Goal: Communication & Community: Answer question/provide support

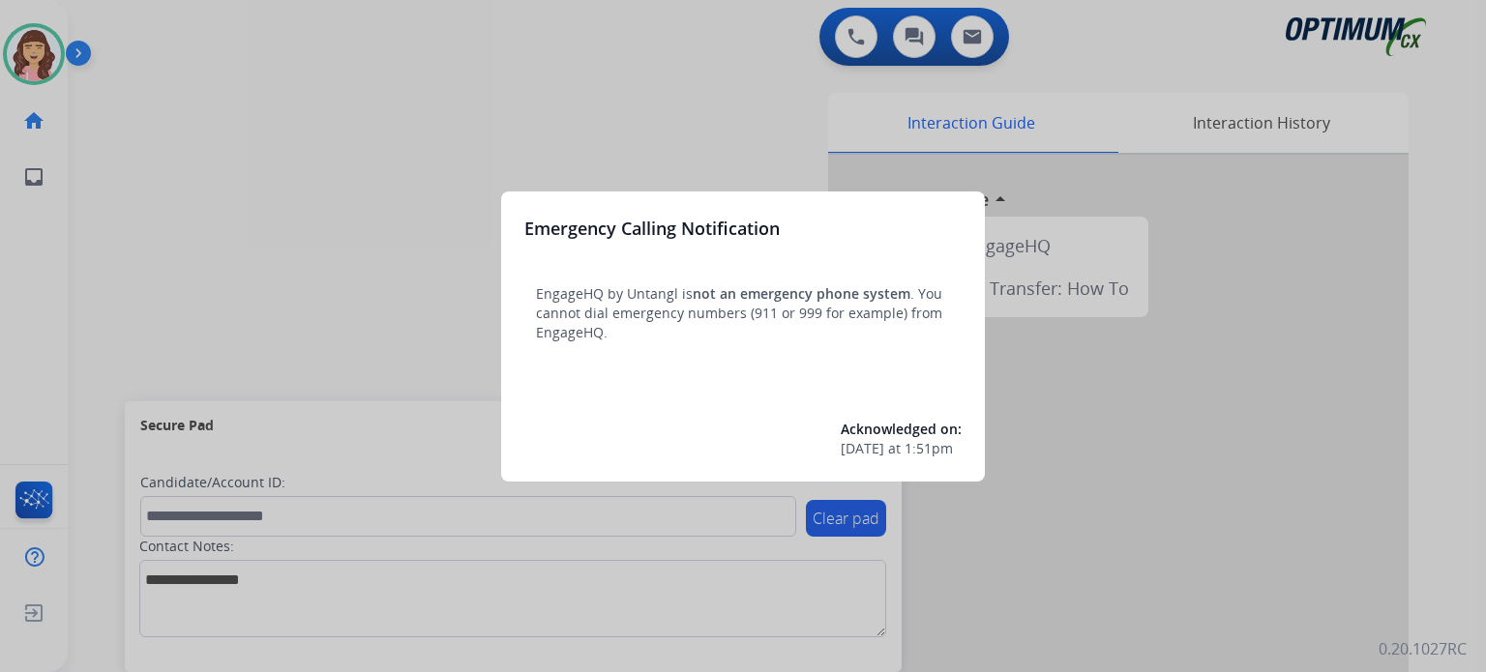
click at [785, 89] on div at bounding box center [743, 336] width 1486 height 672
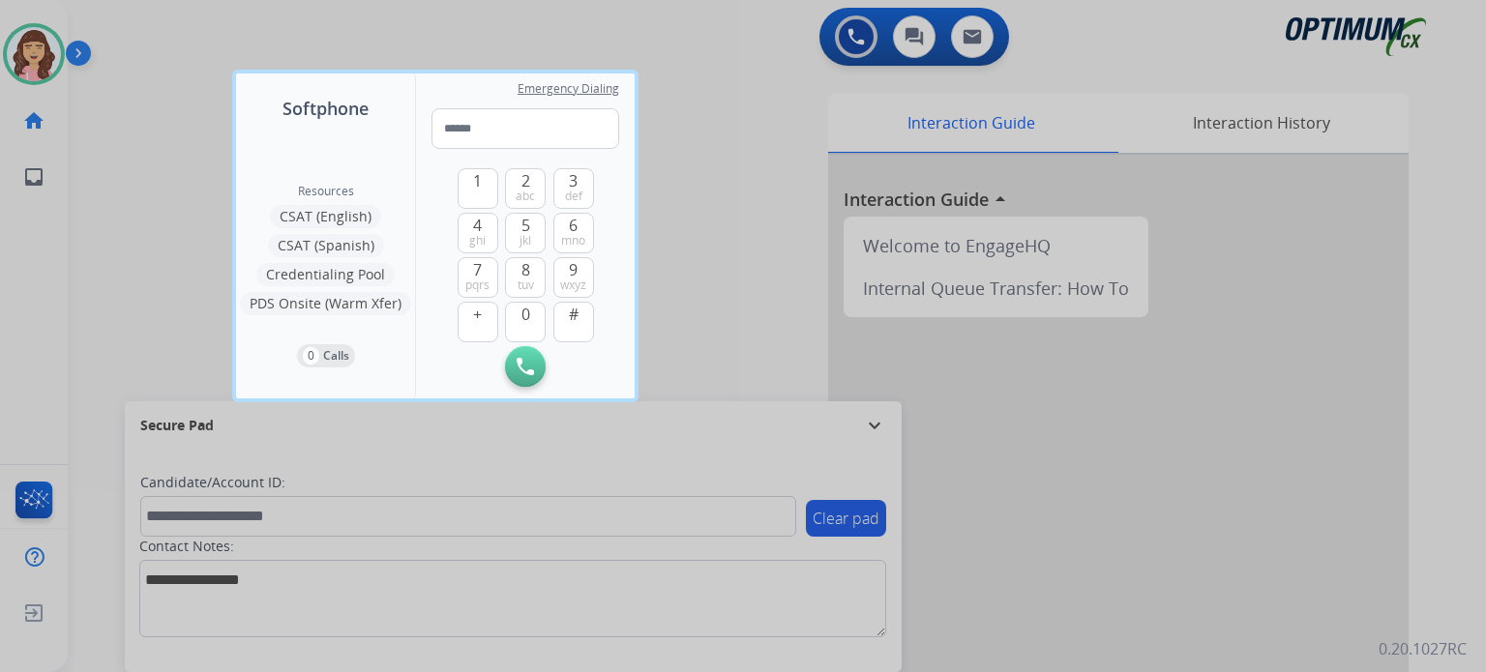
click at [785, 205] on div at bounding box center [743, 336] width 1486 height 672
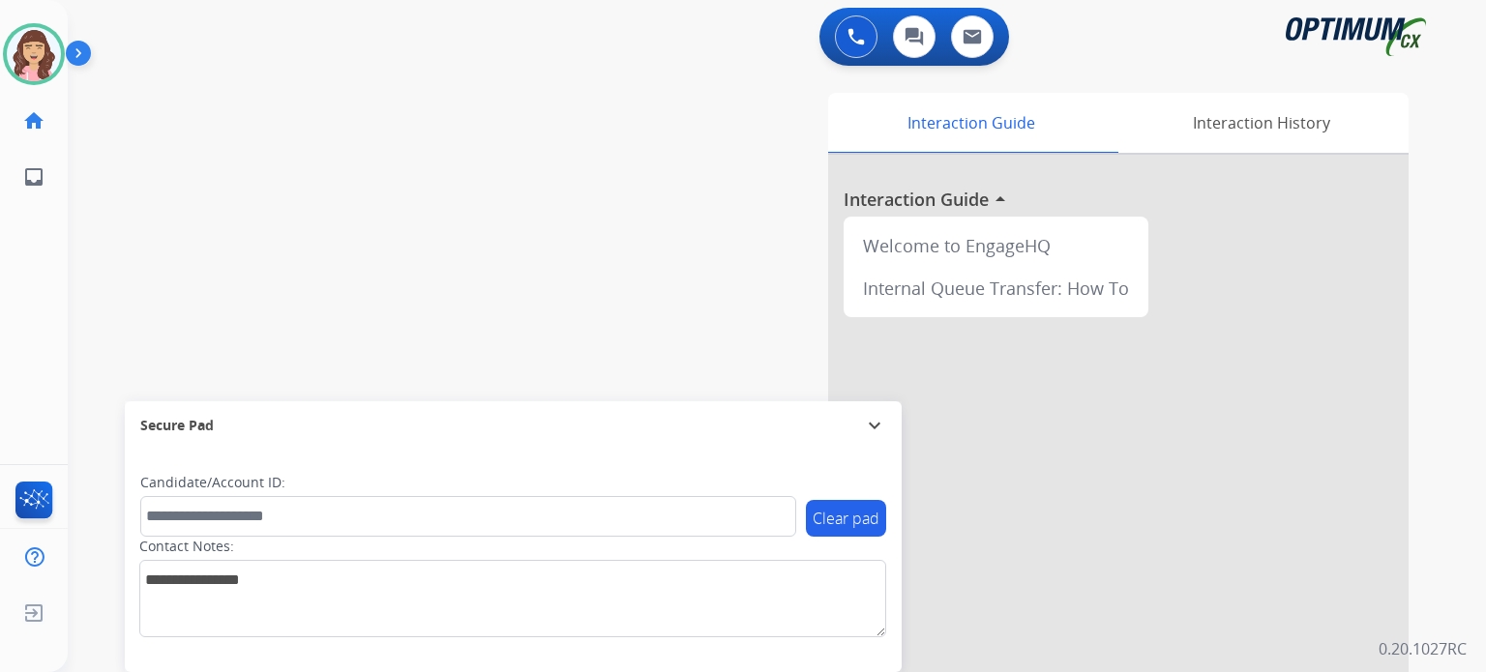
click at [795, 320] on div "Interaction Guide Interaction History Interaction Guide arrow_drop_up Welcome t…" at bounding box center [1002, 485] width 814 height 784
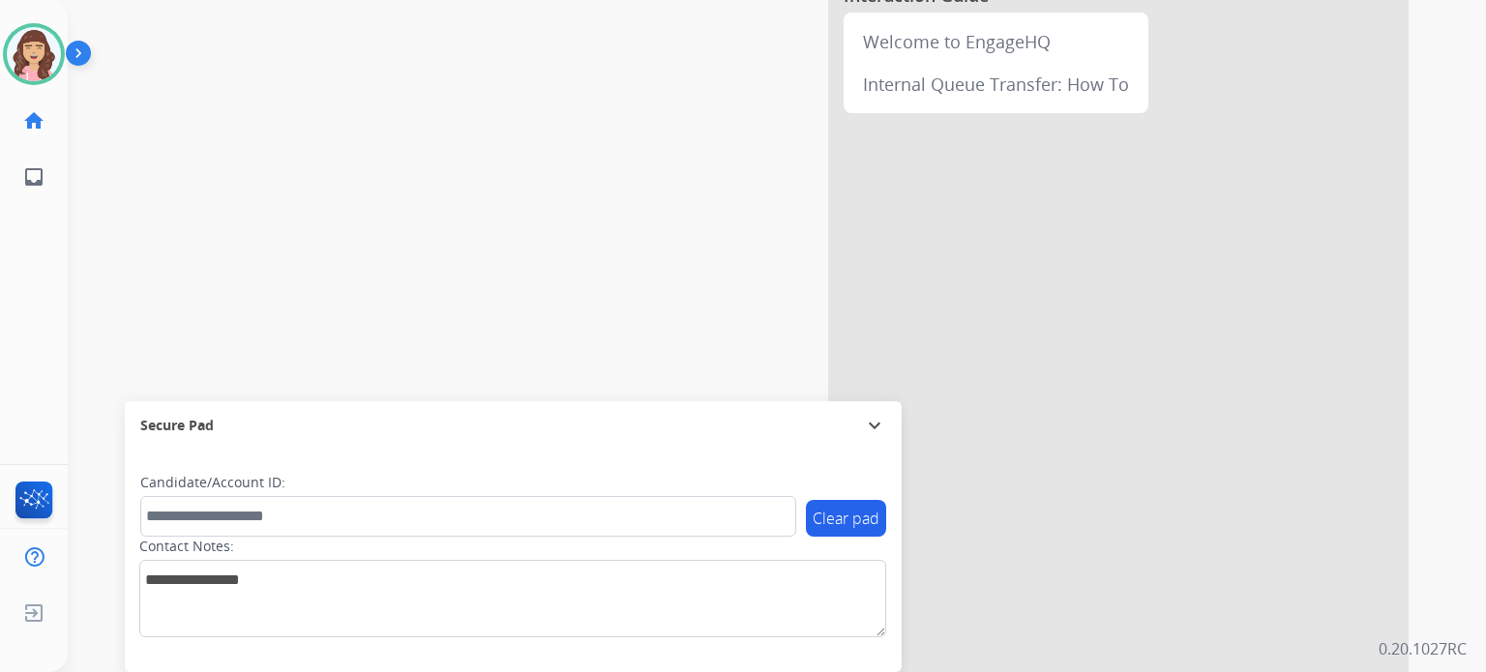
drag, startPoint x: 488, startPoint y: 169, endPoint x: 314, endPoint y: 167, distance: 173.2
click at [314, 167] on div "swap_horiz Break voice bridge close_fullscreen Connect 3-Way Call merge_type Se…" at bounding box center [754, 269] width 1372 height 807
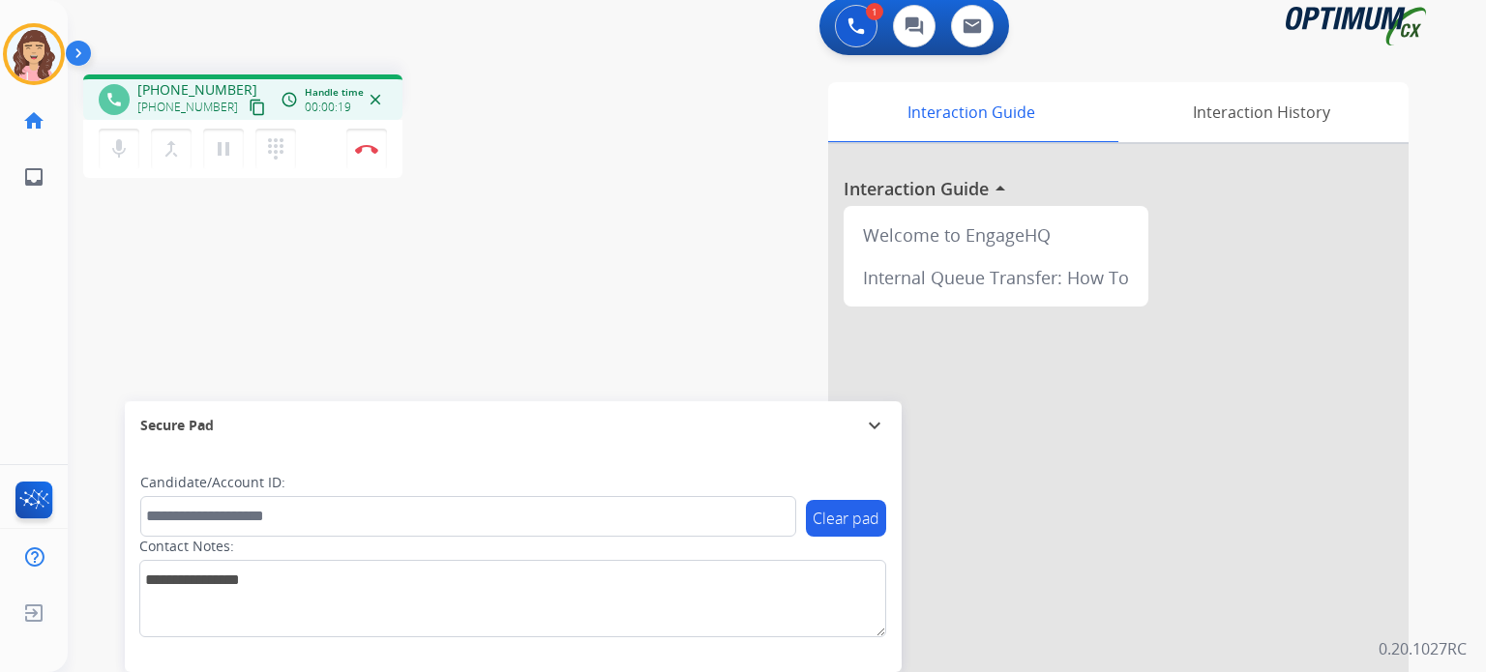
scroll to position [0, 0]
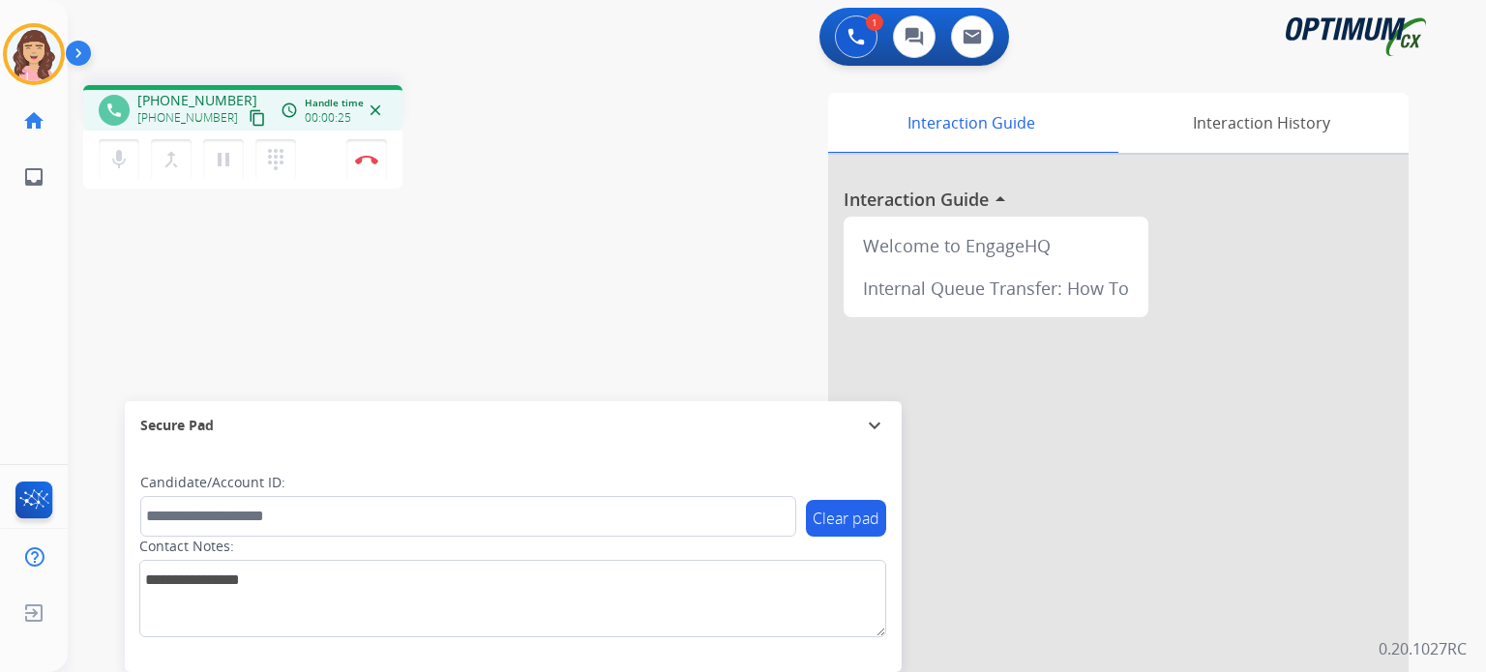
click at [249, 112] on mat-icon "content_copy" at bounding box center [257, 117] width 17 height 17
click at [368, 163] on img at bounding box center [366, 160] width 23 height 10
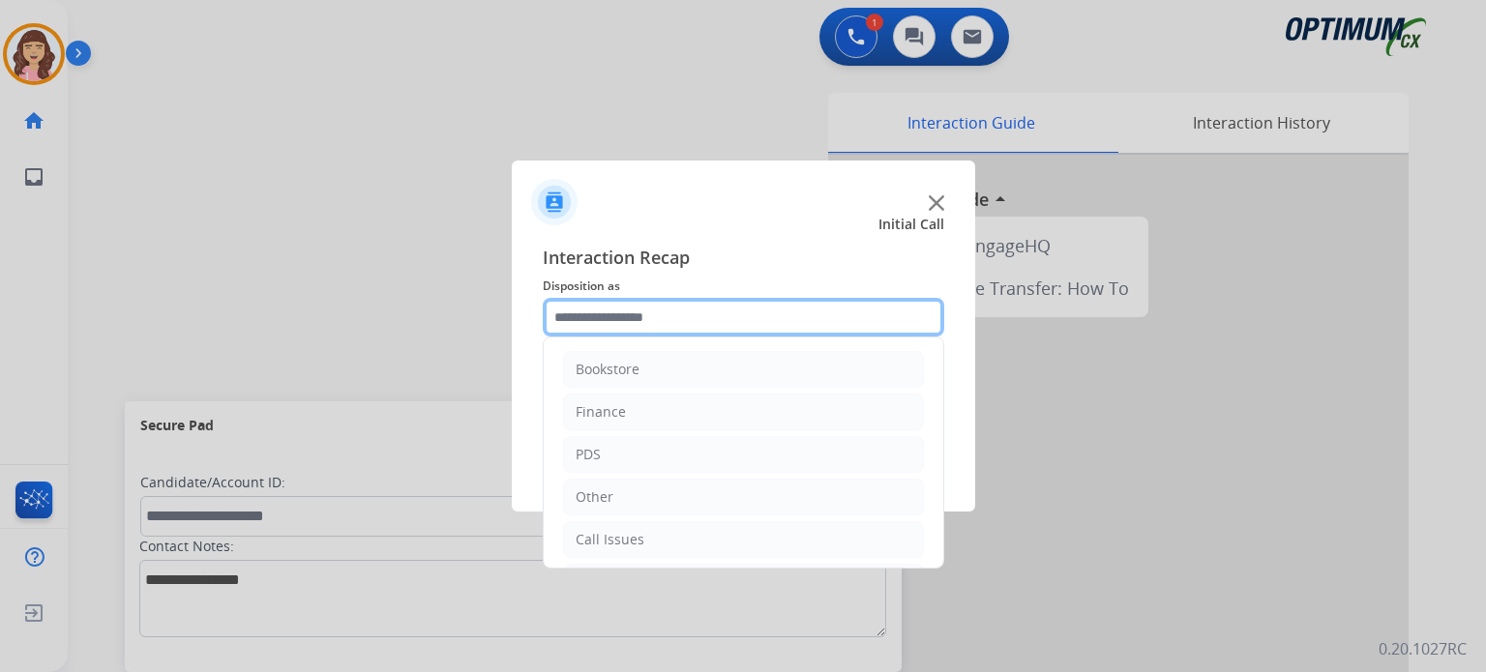
click at [643, 322] on input "text" at bounding box center [743, 317] width 401 height 39
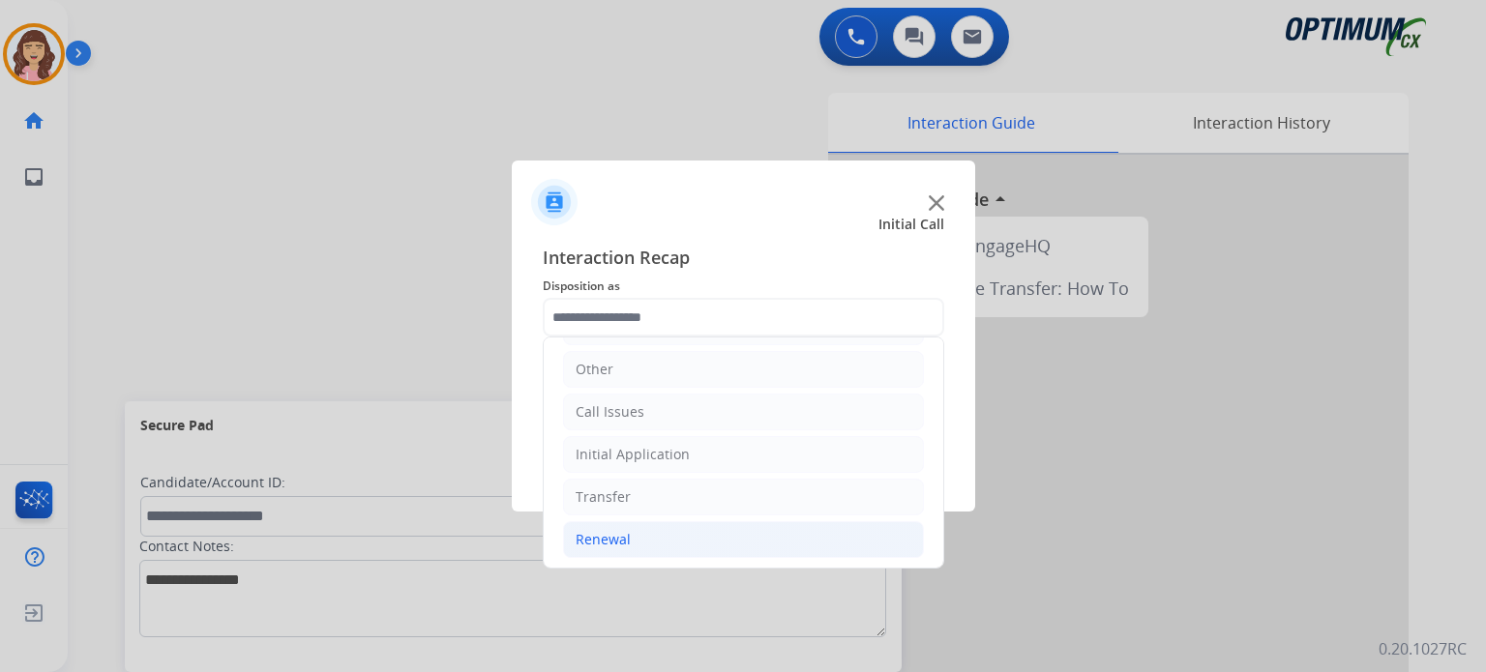
click at [648, 547] on li "Renewal" at bounding box center [743, 539] width 361 height 37
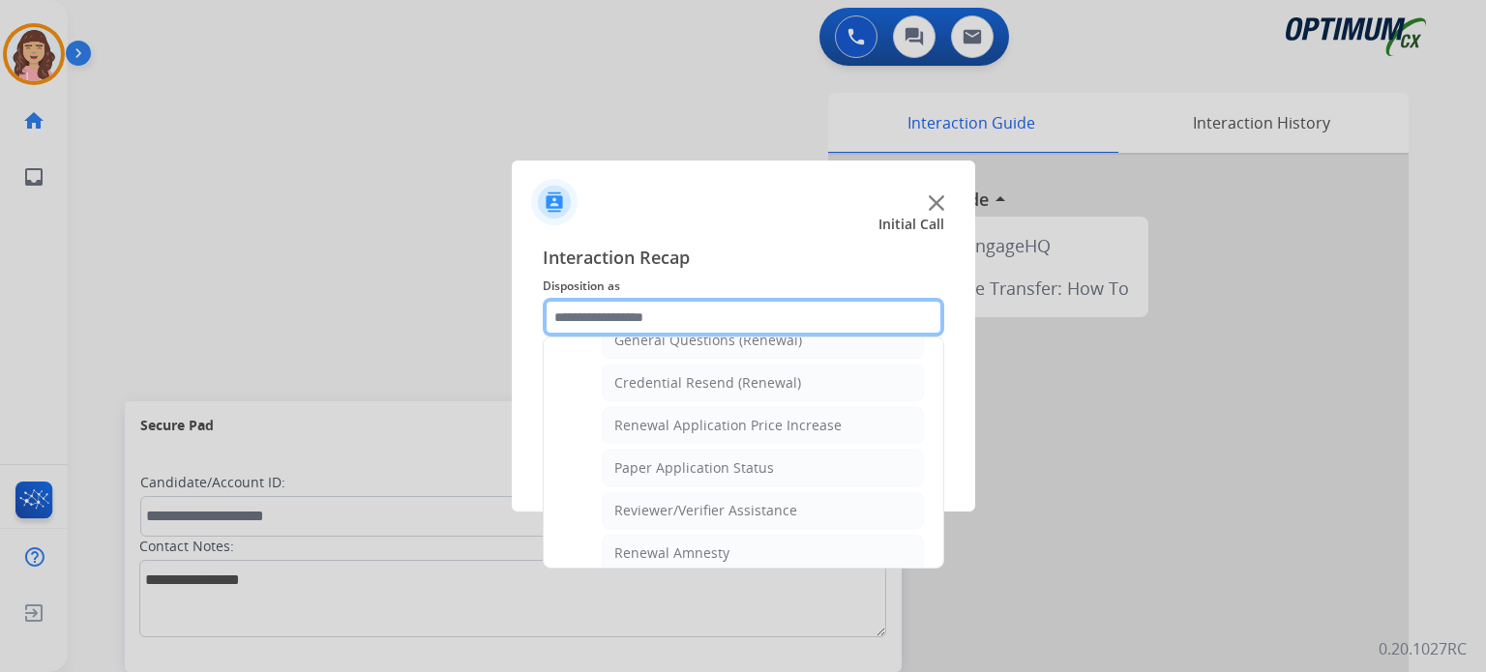
scroll to position [598, 0]
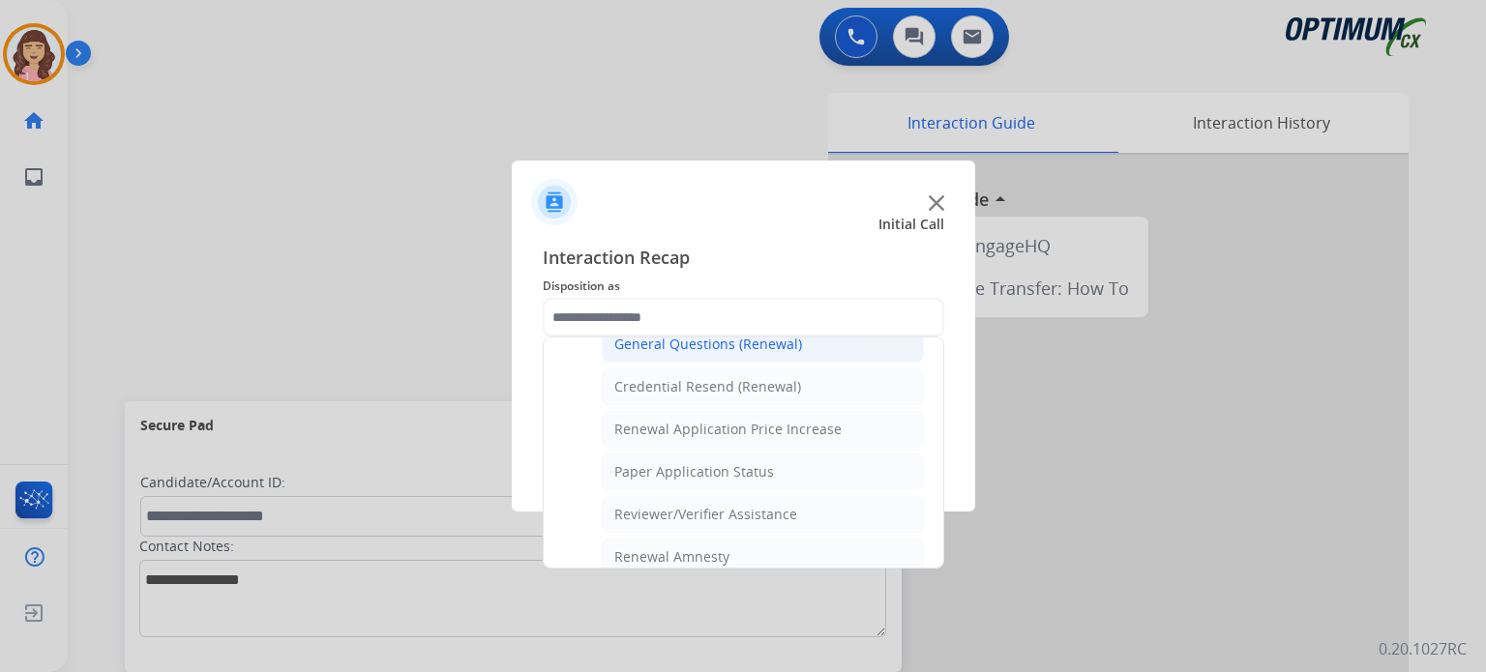
click at [725, 346] on div "General Questions (Renewal)" at bounding box center [708, 344] width 188 height 19
type input "**********"
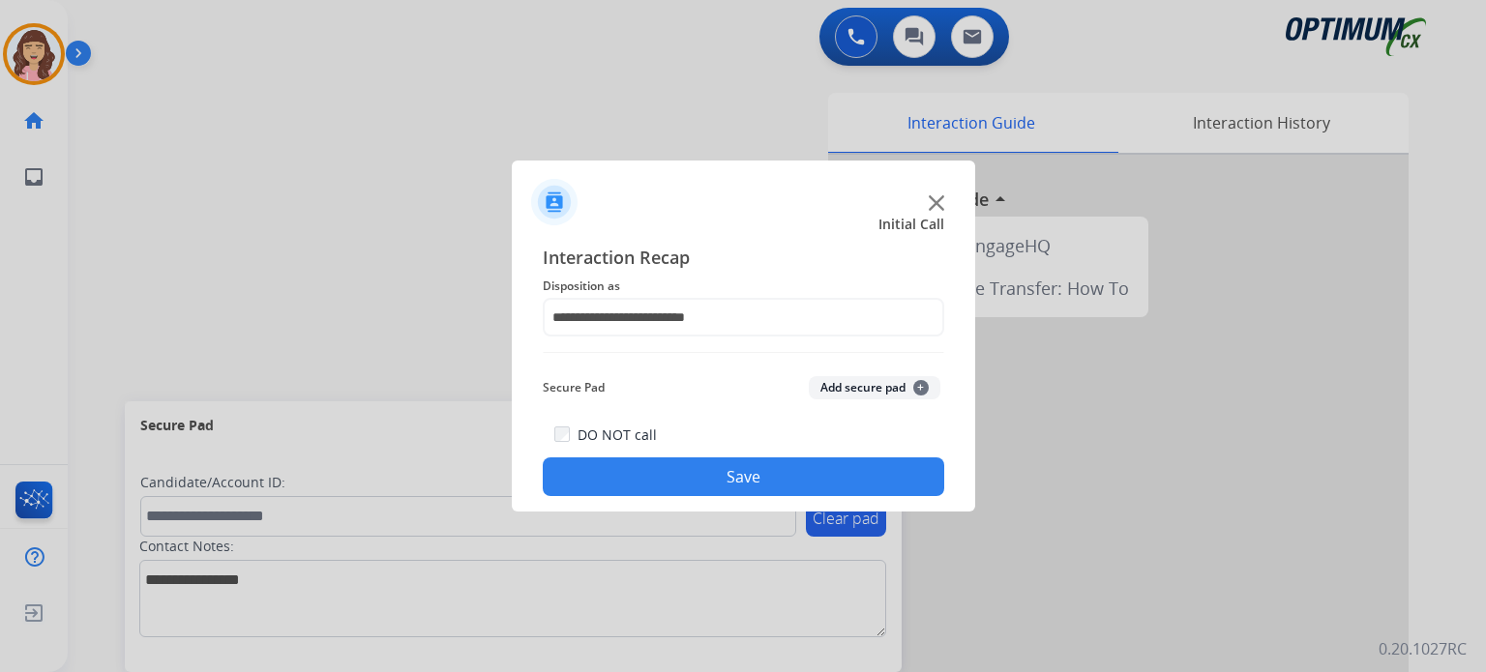
click at [715, 467] on button "Save" at bounding box center [743, 477] width 401 height 39
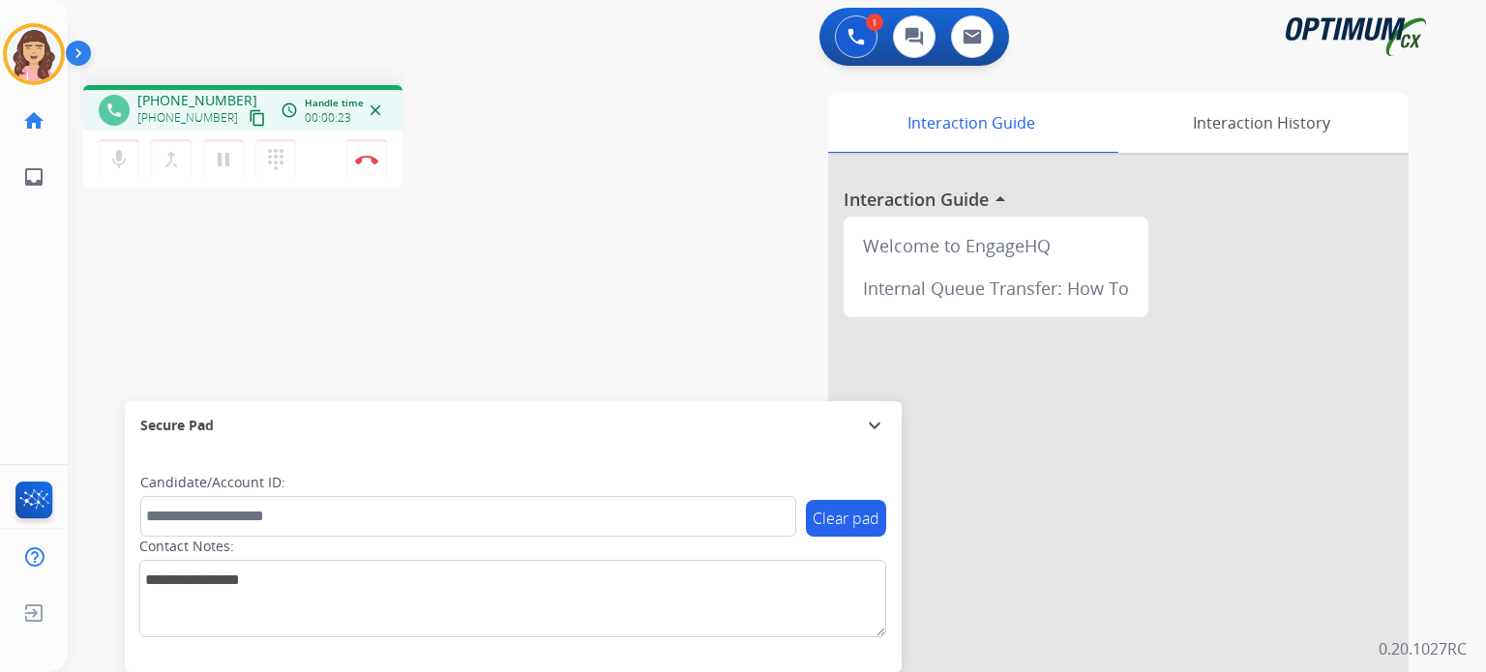
click at [249, 111] on mat-icon "content_copy" at bounding box center [257, 117] width 17 height 17
click at [222, 155] on mat-icon "pause" at bounding box center [223, 159] width 23 height 23
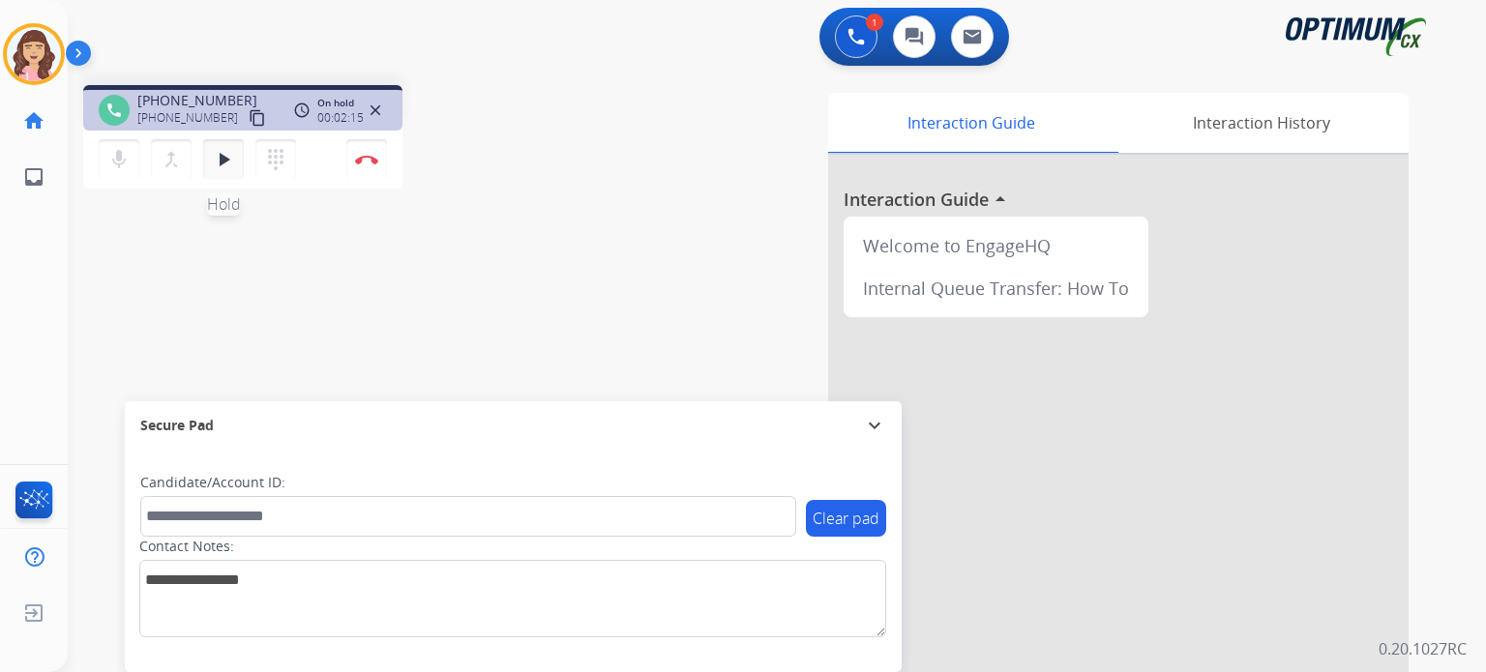
click at [218, 163] on mat-icon "play_arrow" at bounding box center [223, 159] width 23 height 23
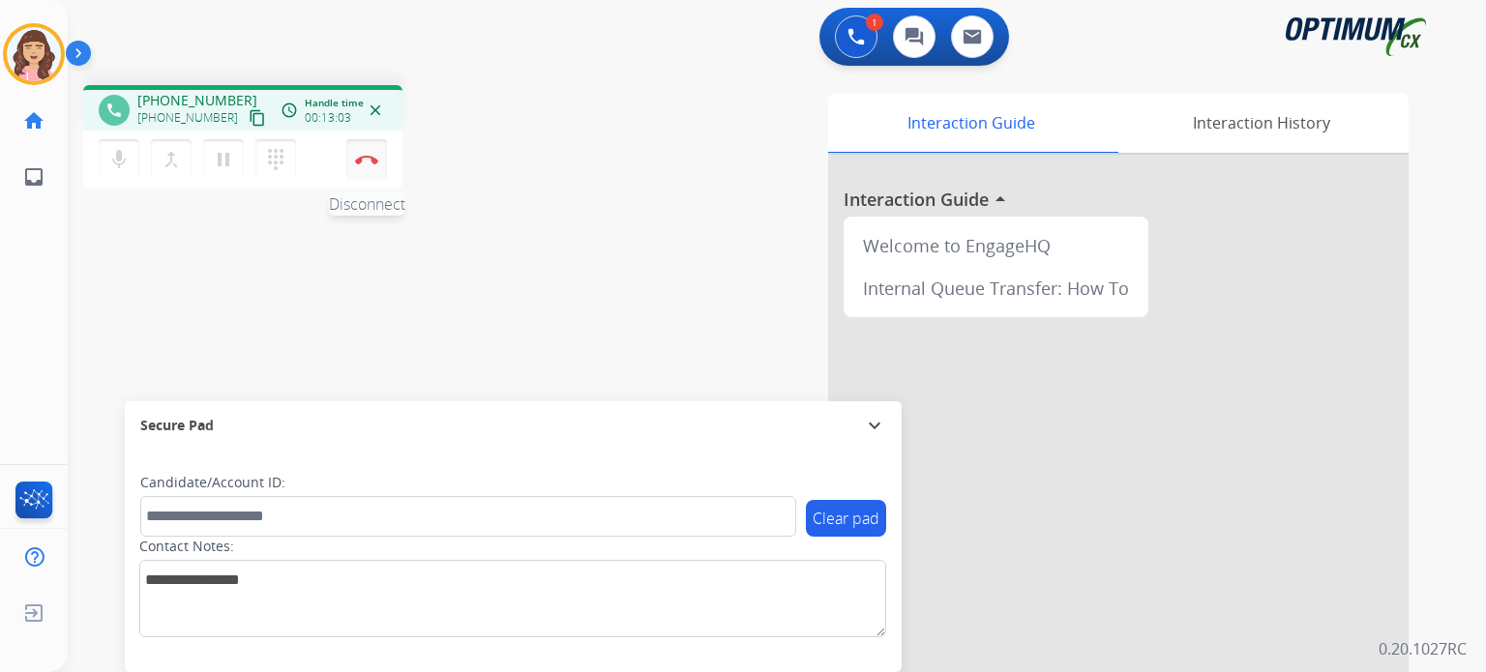
click at [367, 165] on button "Disconnect" at bounding box center [366, 159] width 41 height 41
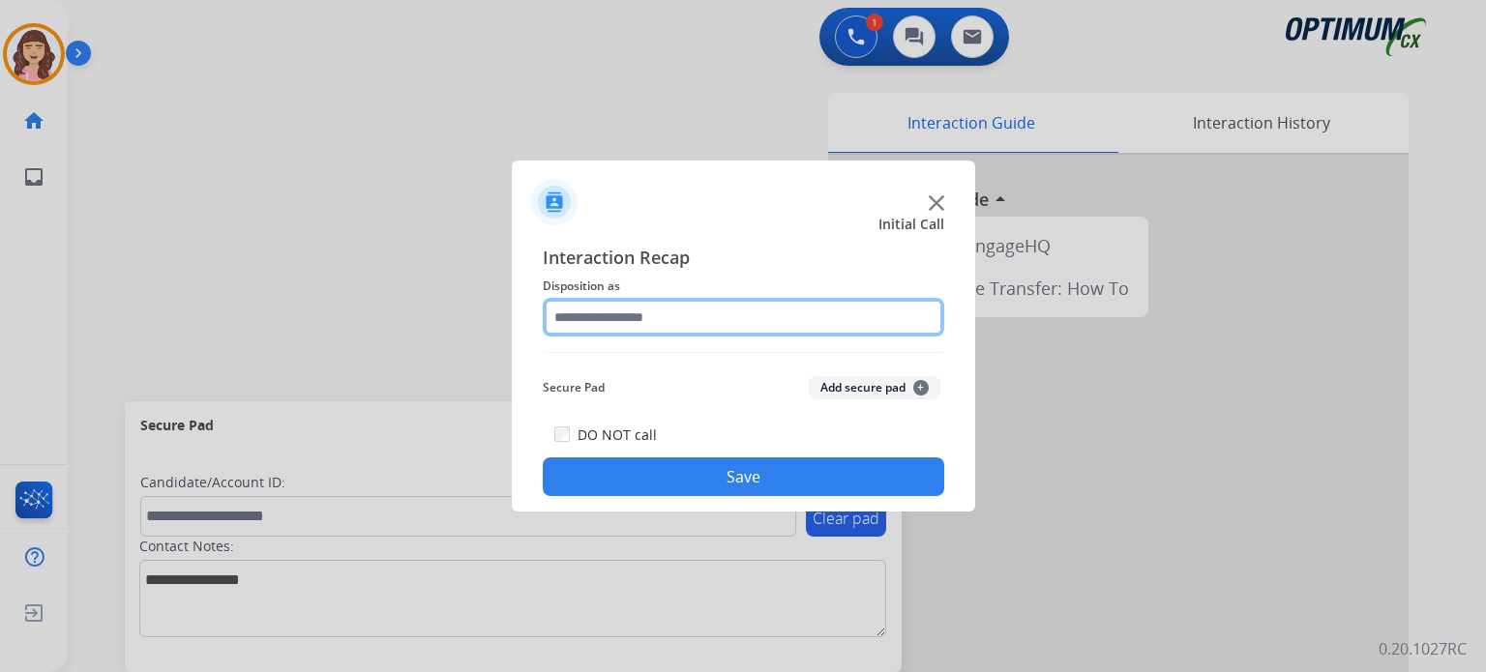
click at [677, 314] on input "text" at bounding box center [743, 317] width 401 height 39
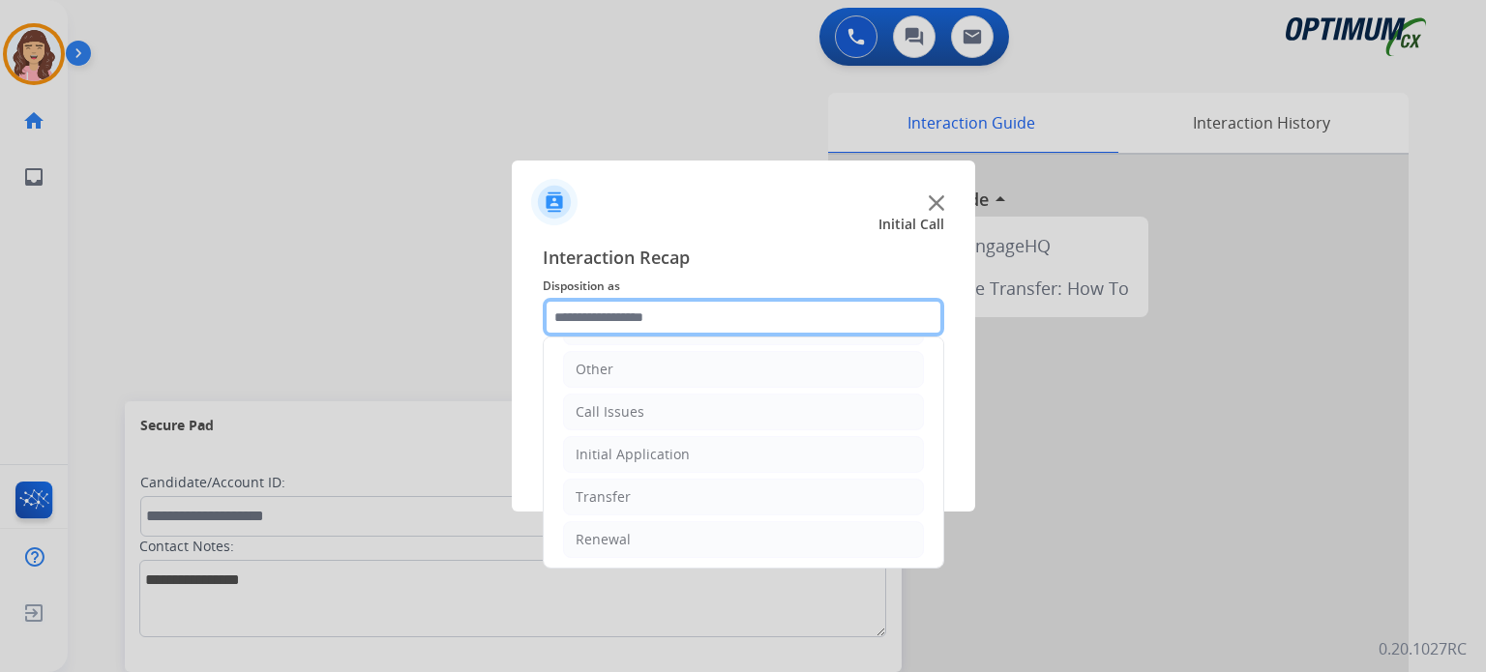
scroll to position [0, 0]
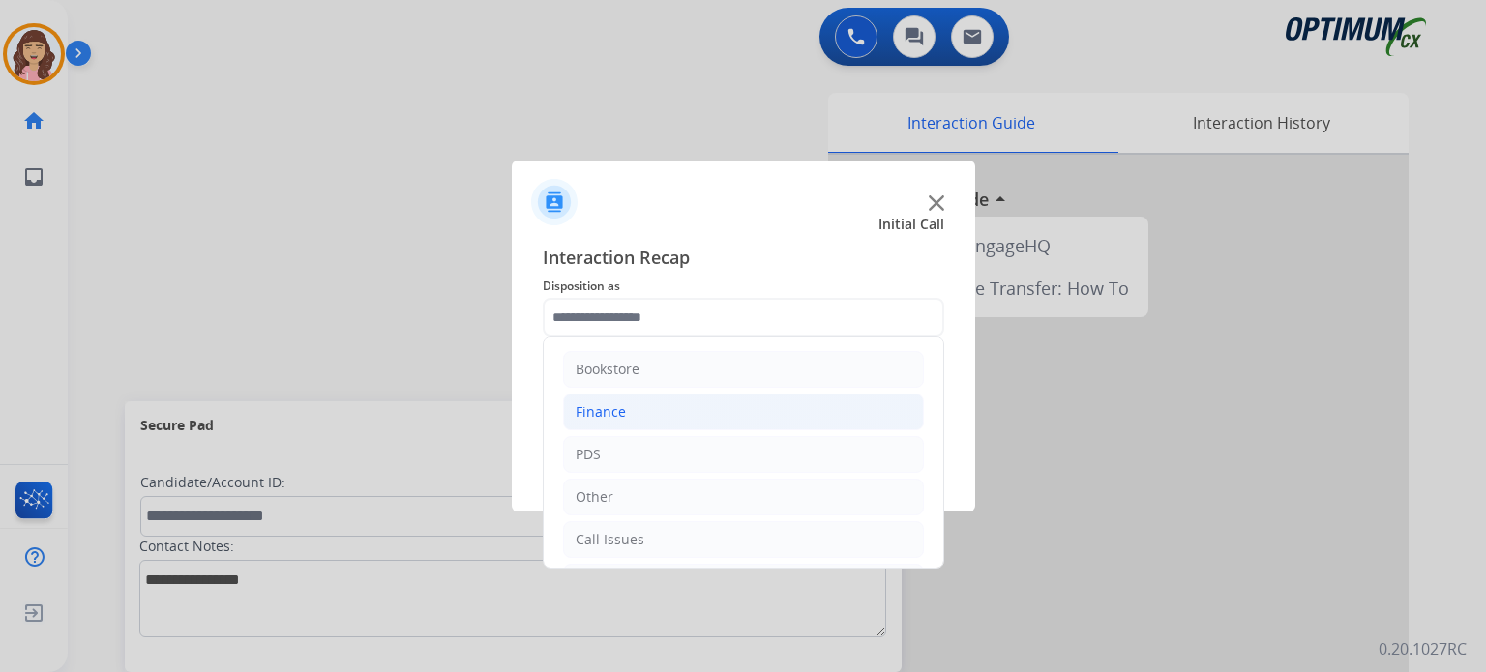
click at [603, 414] on div "Finance" at bounding box center [601, 411] width 50 height 19
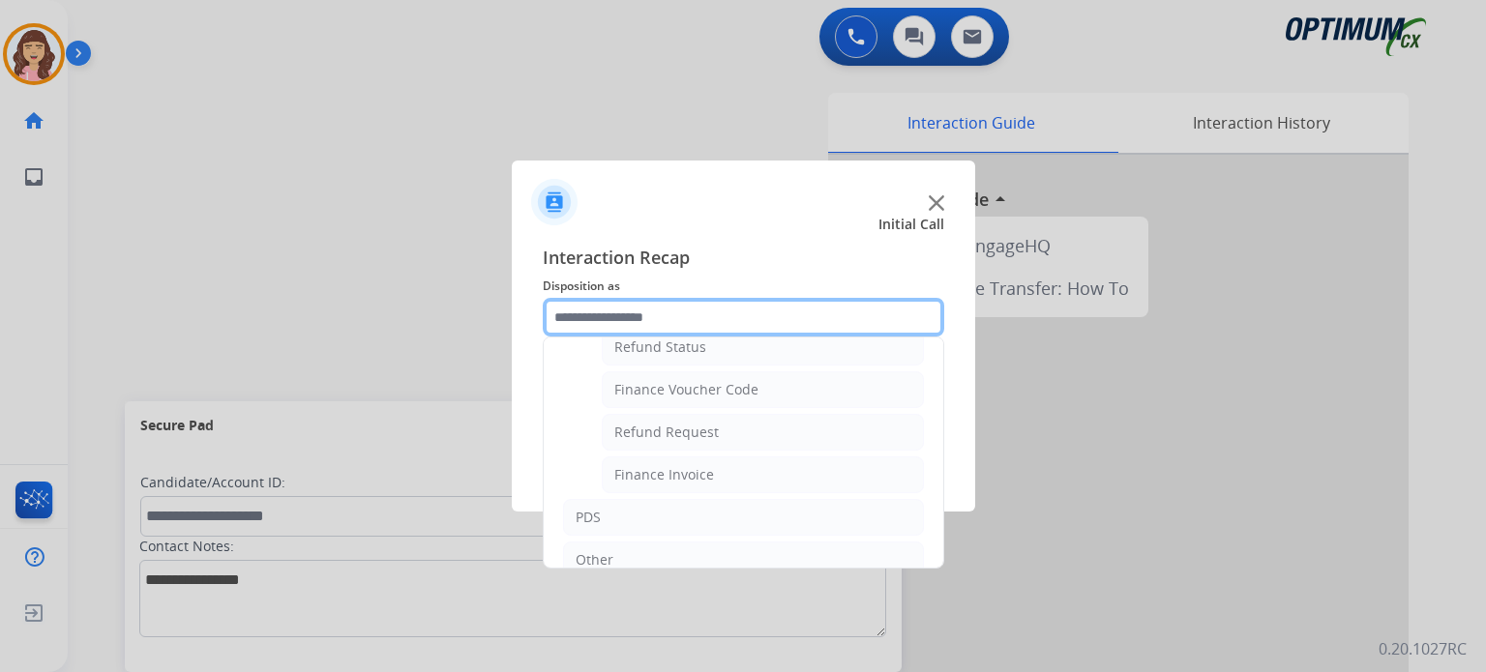
scroll to position [109, 0]
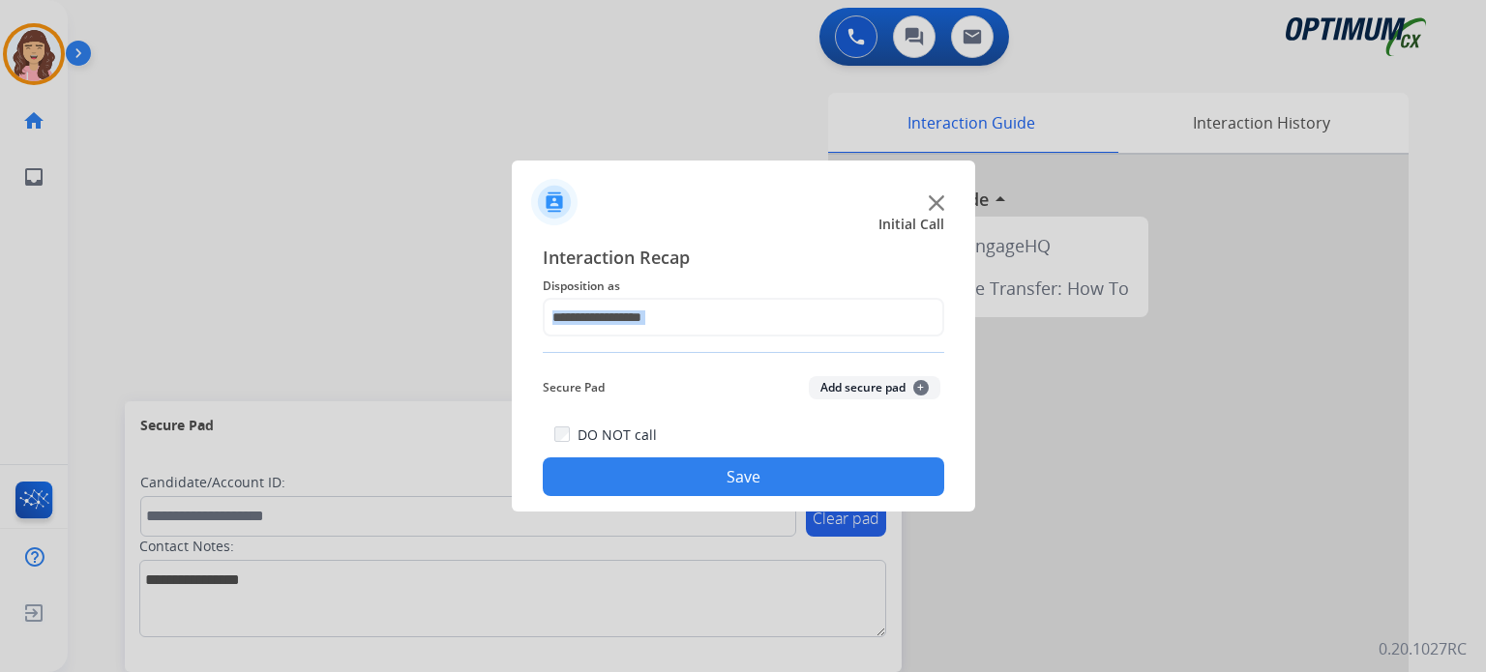
drag, startPoint x: 926, startPoint y: 433, endPoint x: 934, endPoint y: 347, distance: 86.4
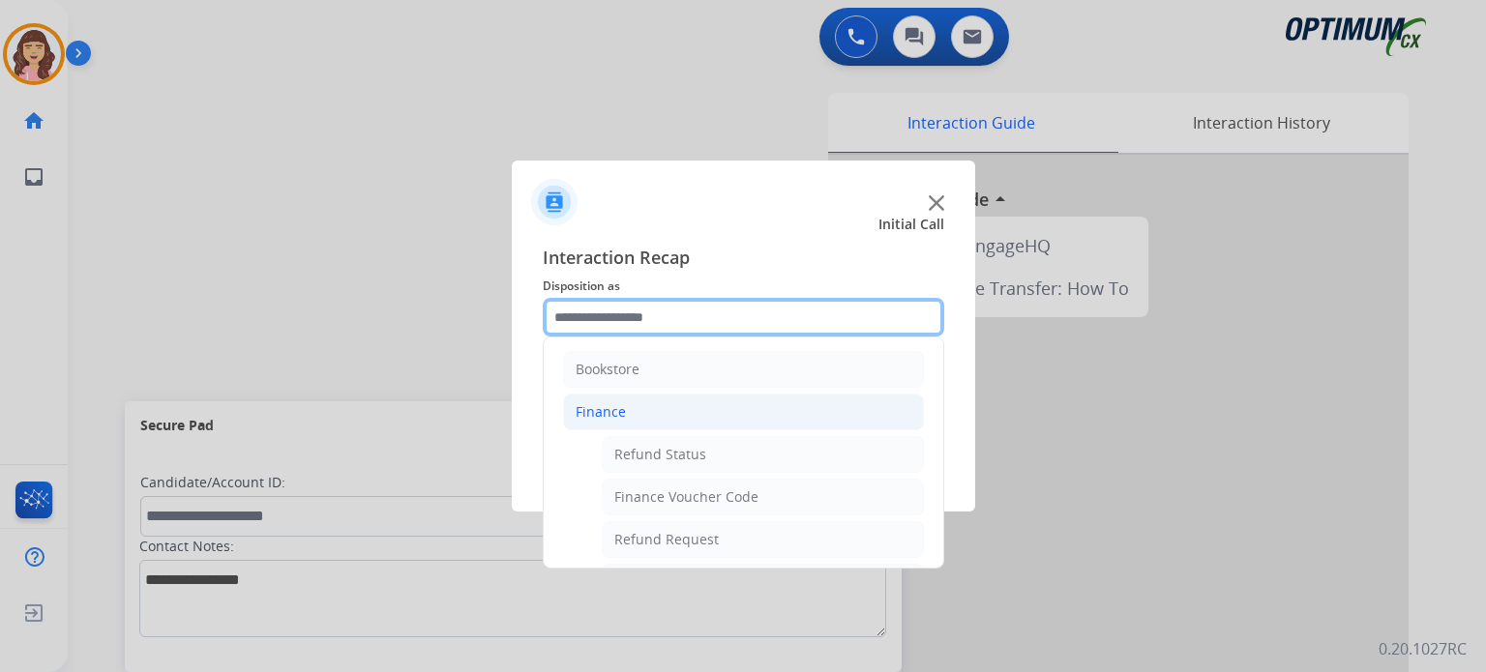
click at [720, 318] on input "text" at bounding box center [743, 317] width 401 height 39
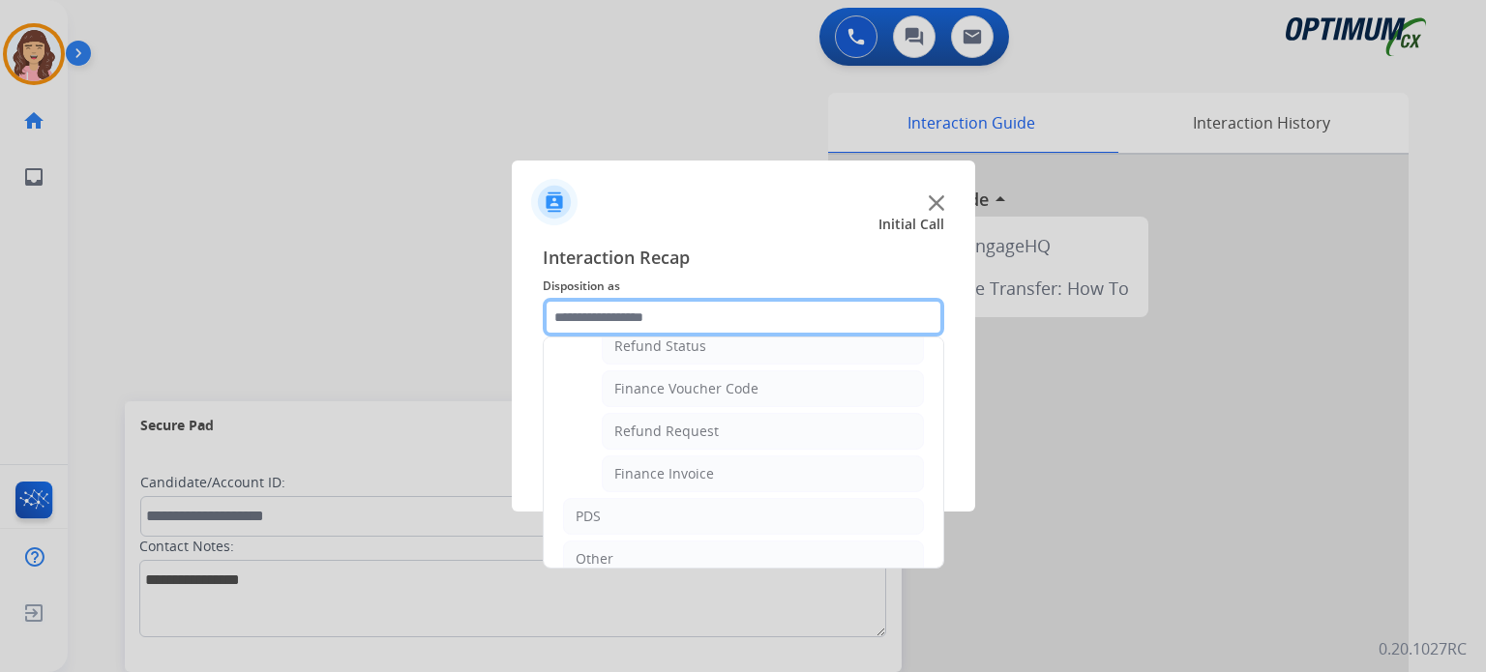
scroll to position [108, 0]
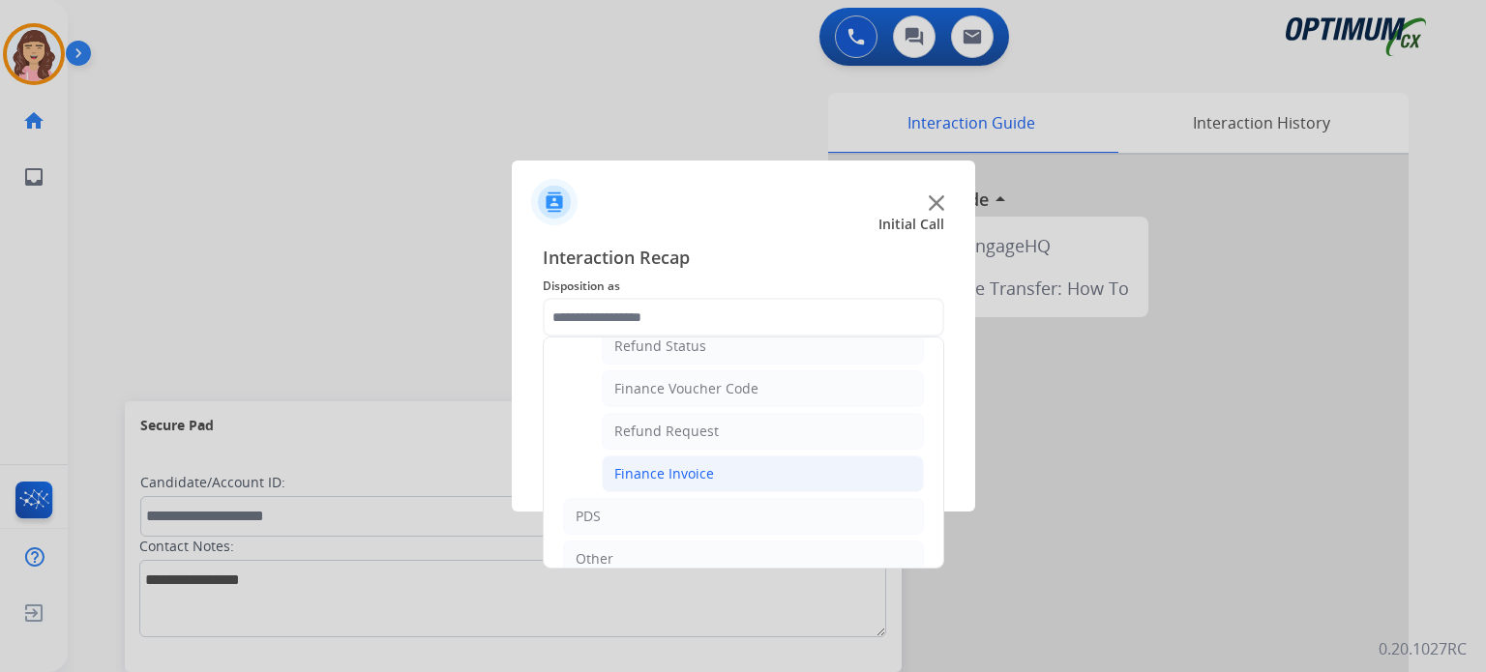
click at [720, 467] on li "Finance Invoice" at bounding box center [763, 474] width 322 height 37
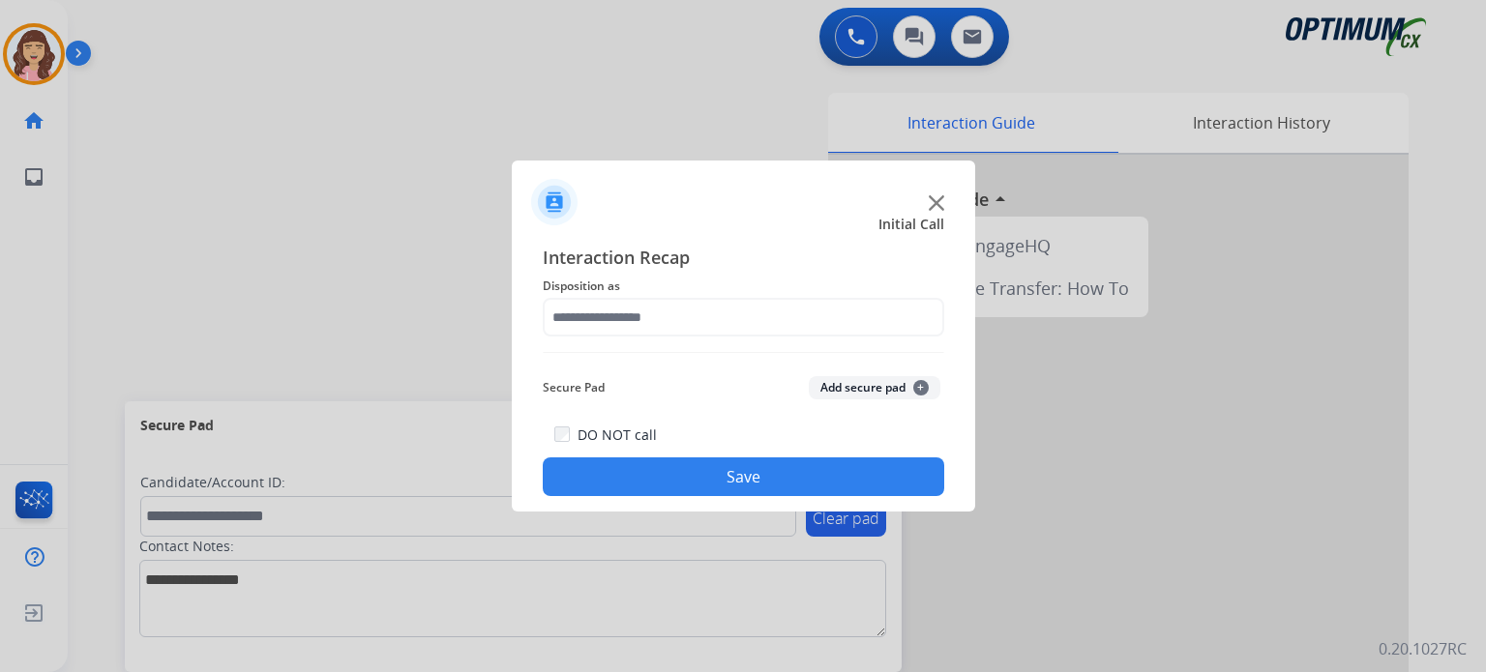
type input "**********"
click at [708, 475] on button "Save" at bounding box center [743, 477] width 401 height 39
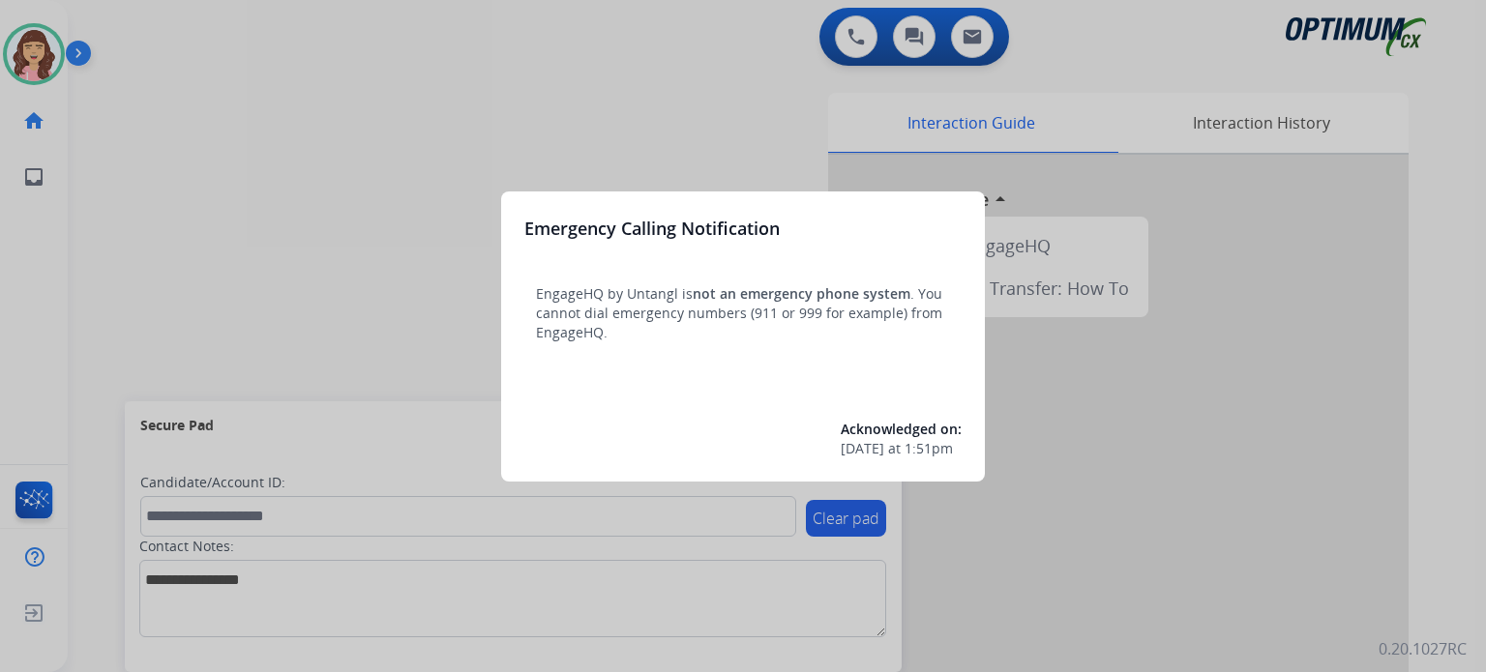
click at [758, 126] on div at bounding box center [743, 336] width 1486 height 672
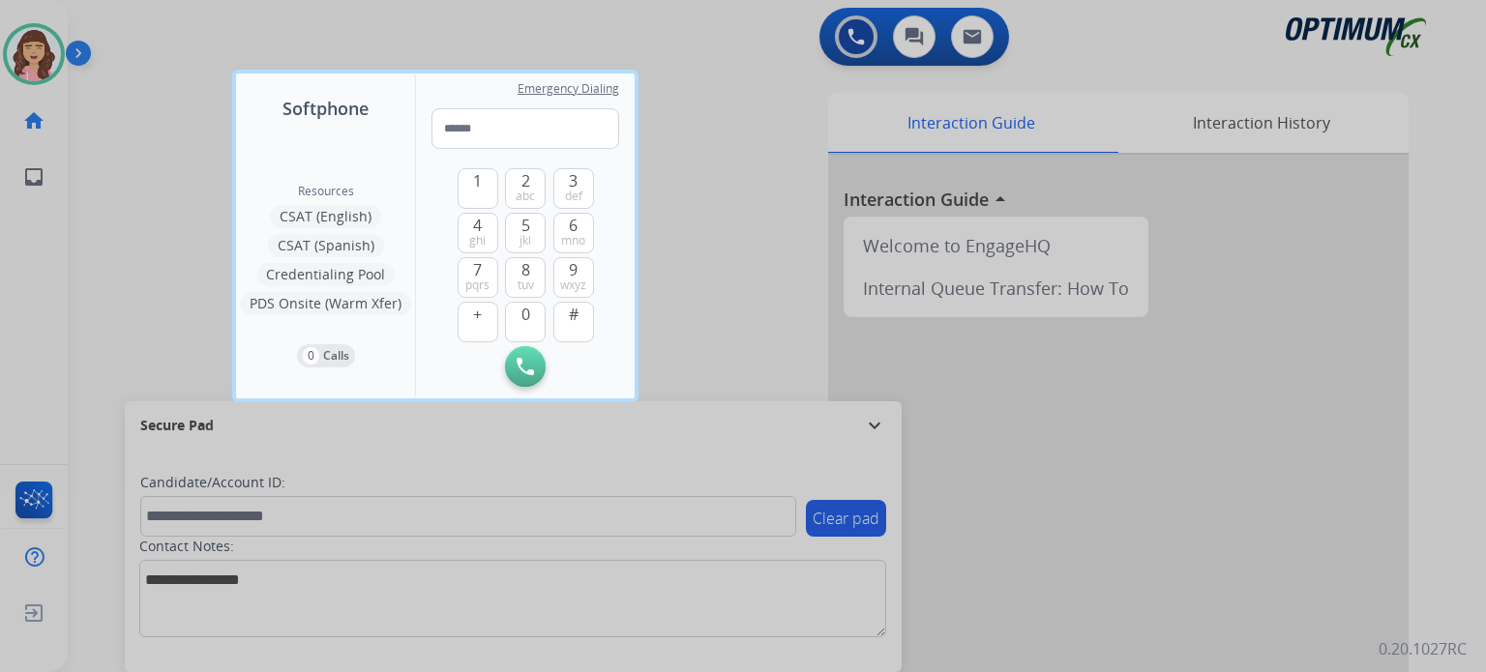
click at [755, 181] on div at bounding box center [743, 336] width 1486 height 672
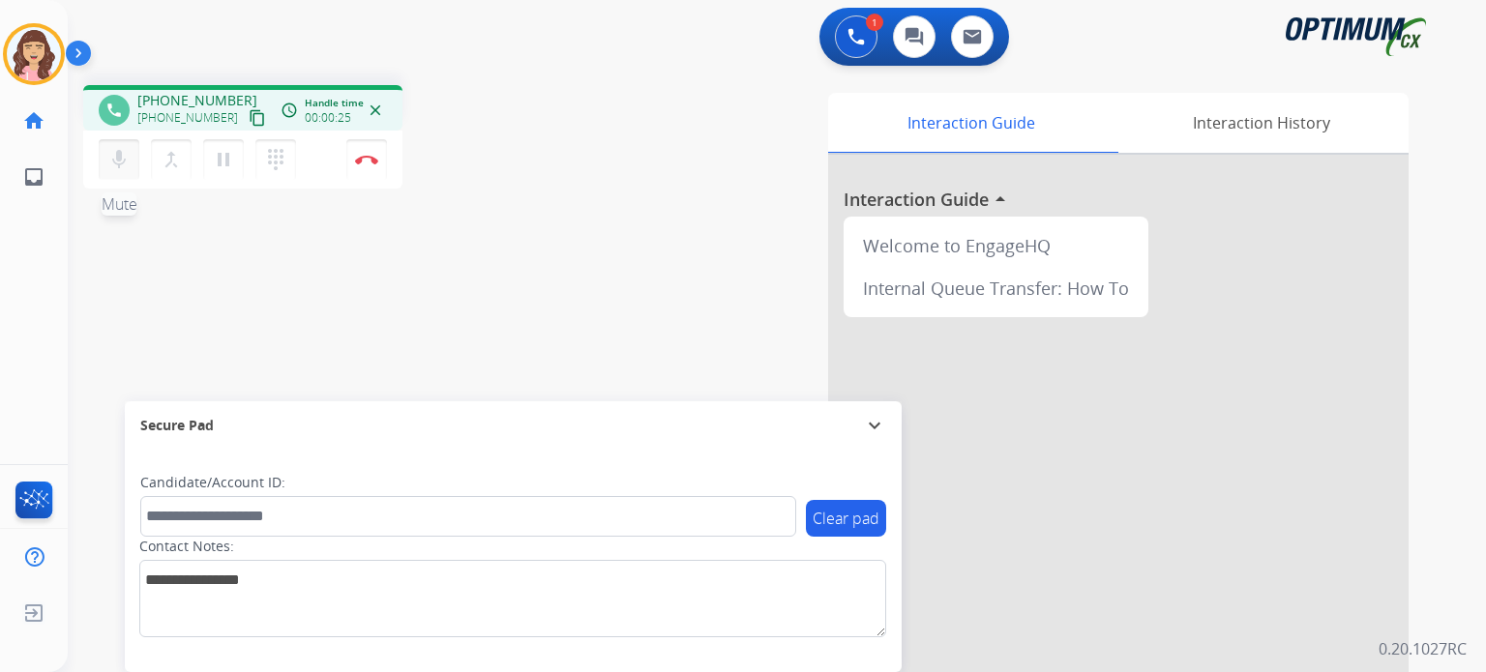
click at [120, 166] on mat-icon "mic" at bounding box center [118, 159] width 23 height 23
click at [120, 166] on mat-icon "mic_off" at bounding box center [118, 159] width 23 height 23
click at [249, 122] on mat-icon "content_copy" at bounding box center [257, 117] width 17 height 17
click at [506, 216] on div "phone [PHONE_NUMBER] [PHONE_NUMBER] content_copy access_time Call metrics Queue…" at bounding box center [754, 473] width 1372 height 807
click at [364, 161] on img at bounding box center [366, 160] width 23 height 10
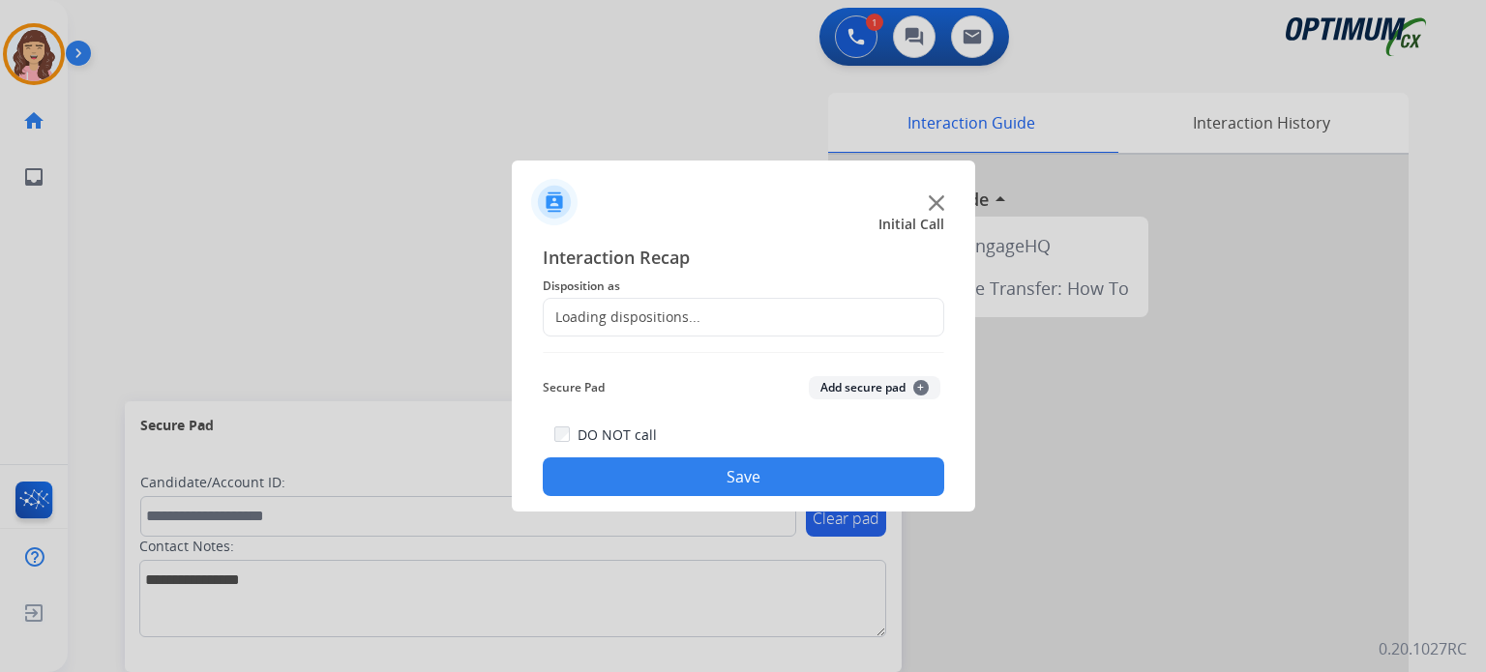
click at [693, 317] on div "Loading dispositions..." at bounding box center [622, 317] width 157 height 19
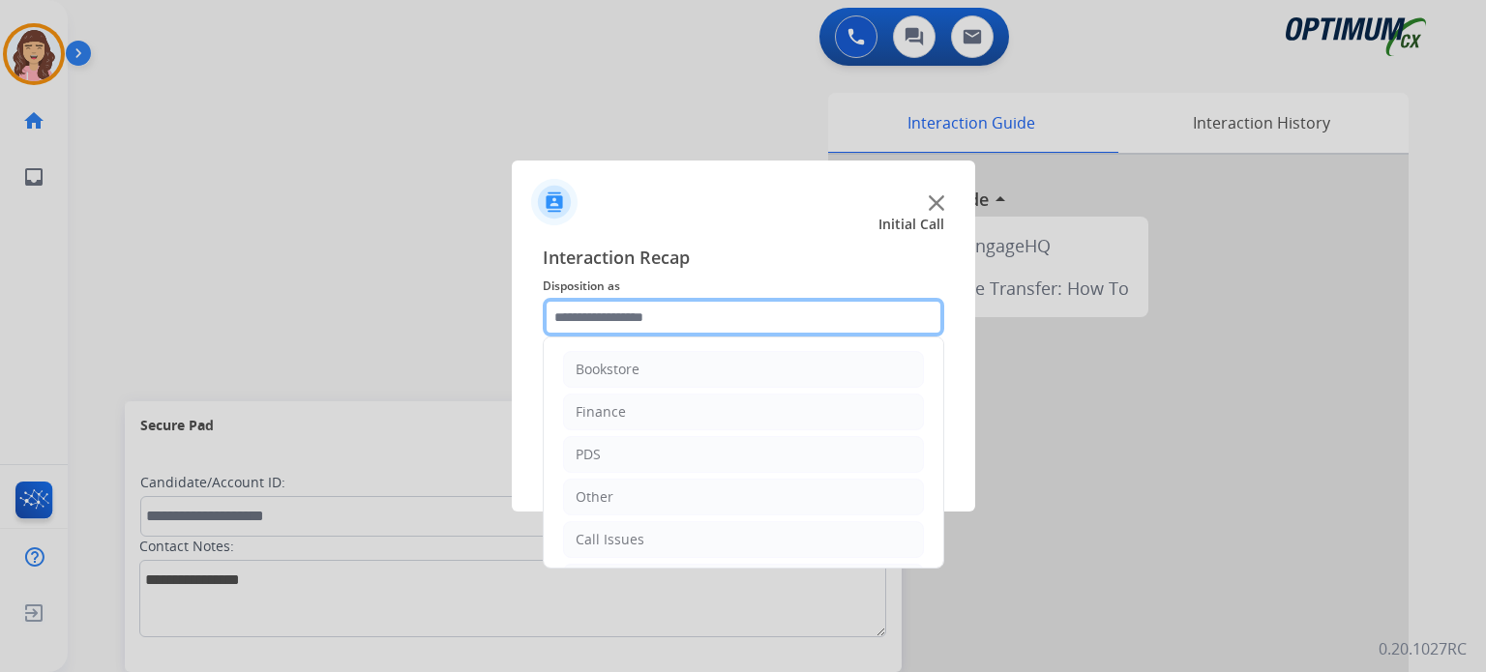
click at [760, 312] on input "text" at bounding box center [743, 317] width 401 height 39
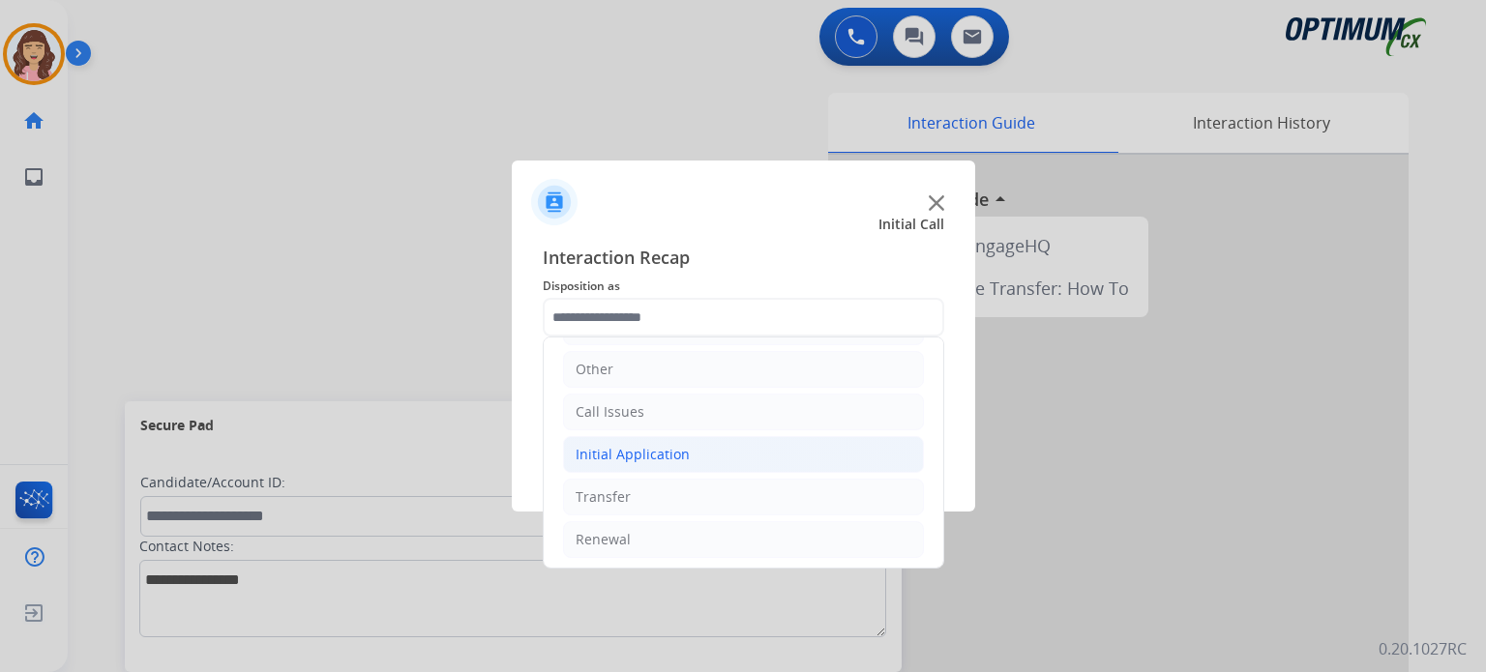
click at [662, 449] on div "Initial Application" at bounding box center [633, 454] width 114 height 19
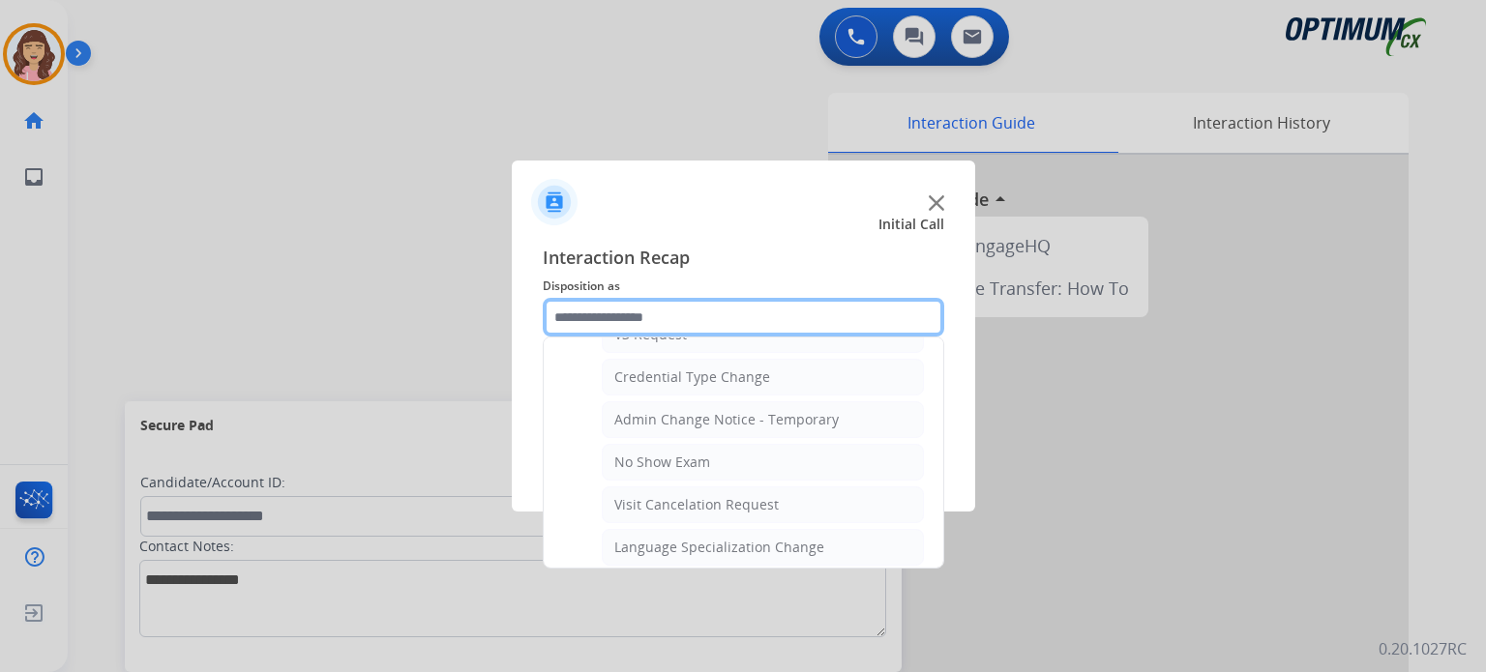
scroll to position [782, 0]
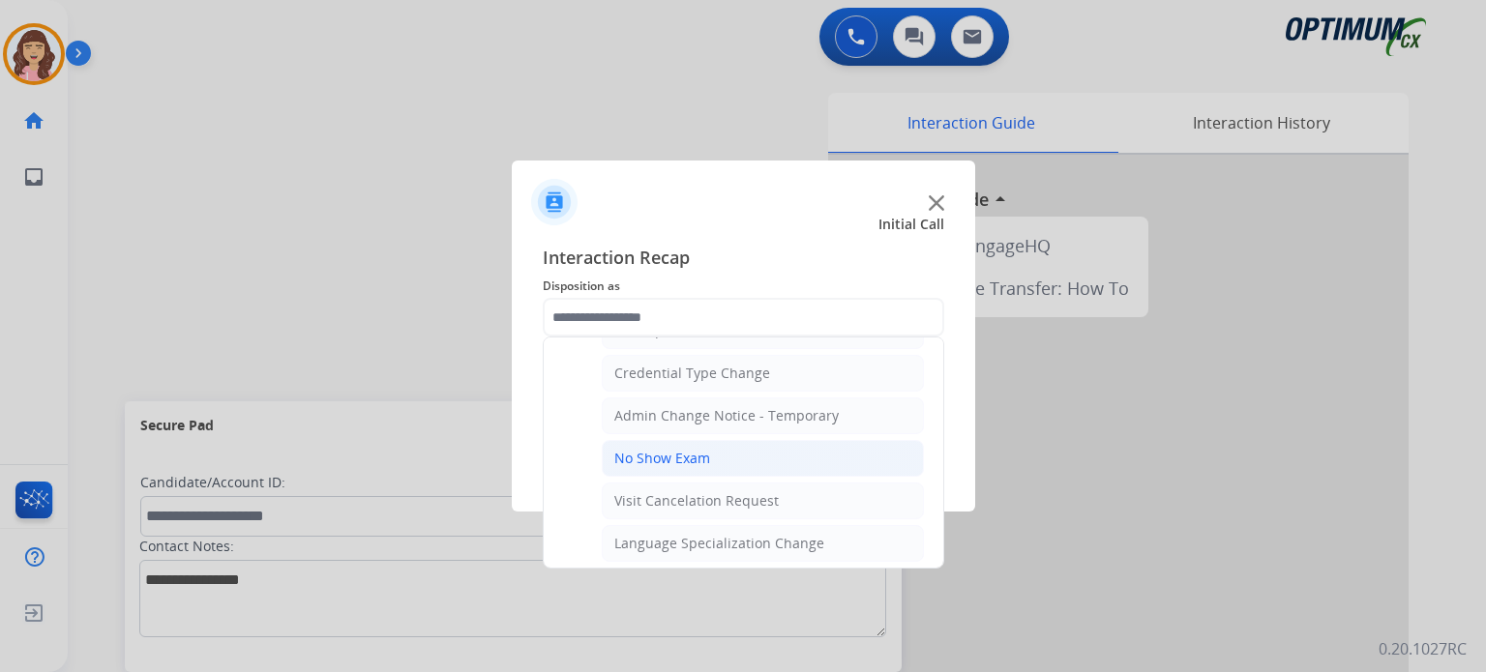
click at [719, 452] on li "No Show Exam" at bounding box center [763, 458] width 322 height 37
type input "**********"
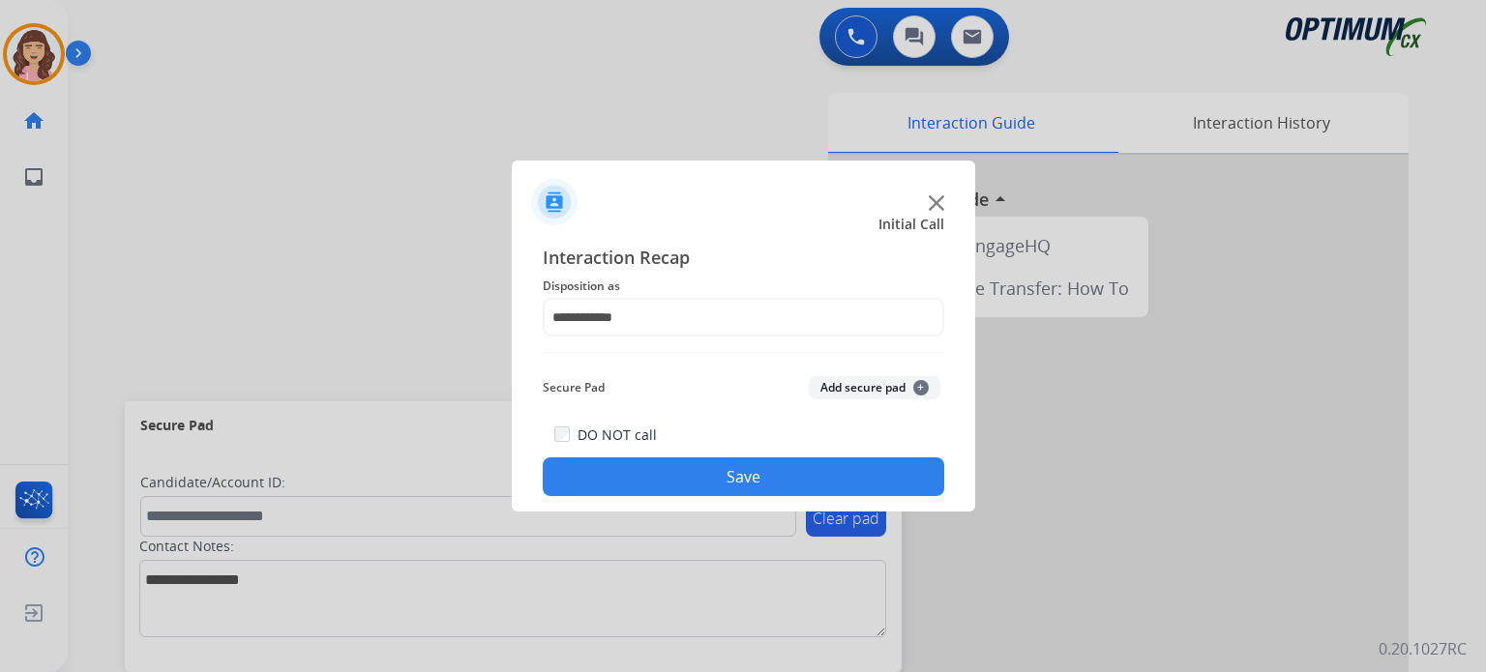
click at [763, 479] on button "Save" at bounding box center [743, 477] width 401 height 39
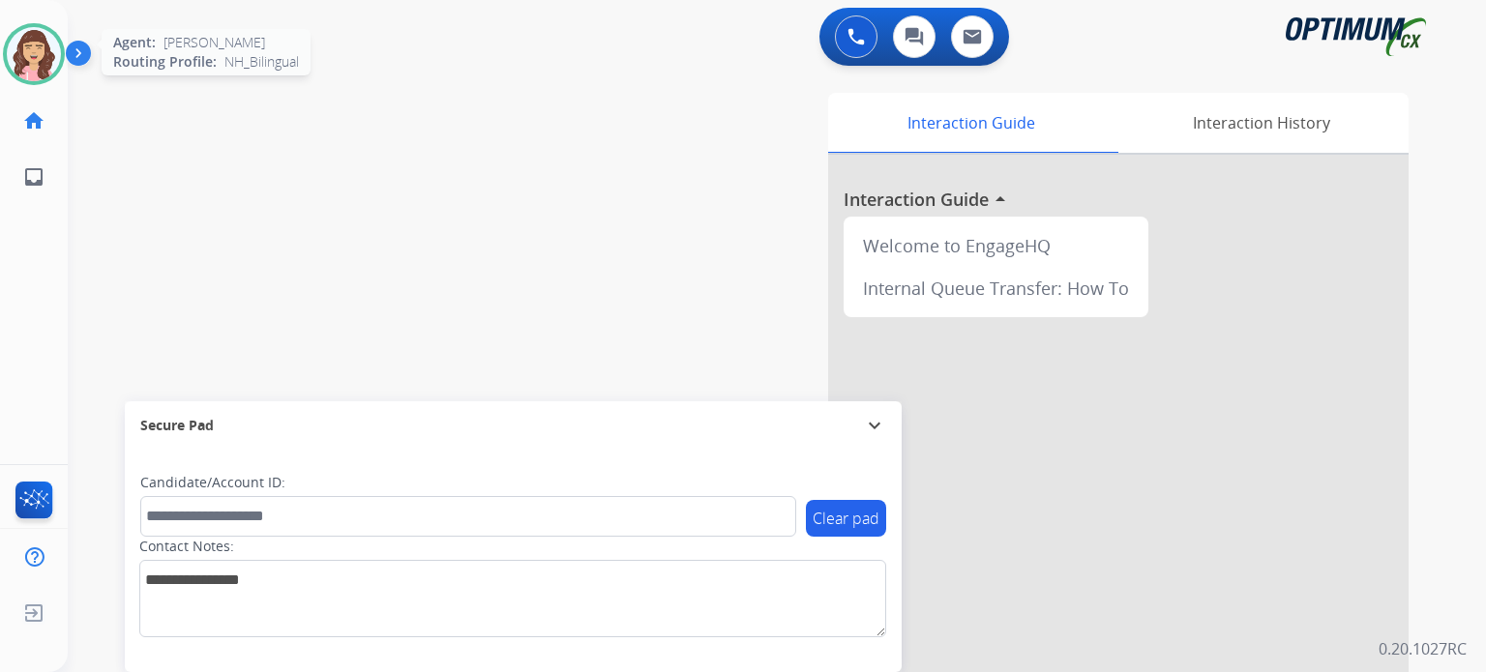
click at [38, 56] on img at bounding box center [34, 54] width 54 height 54
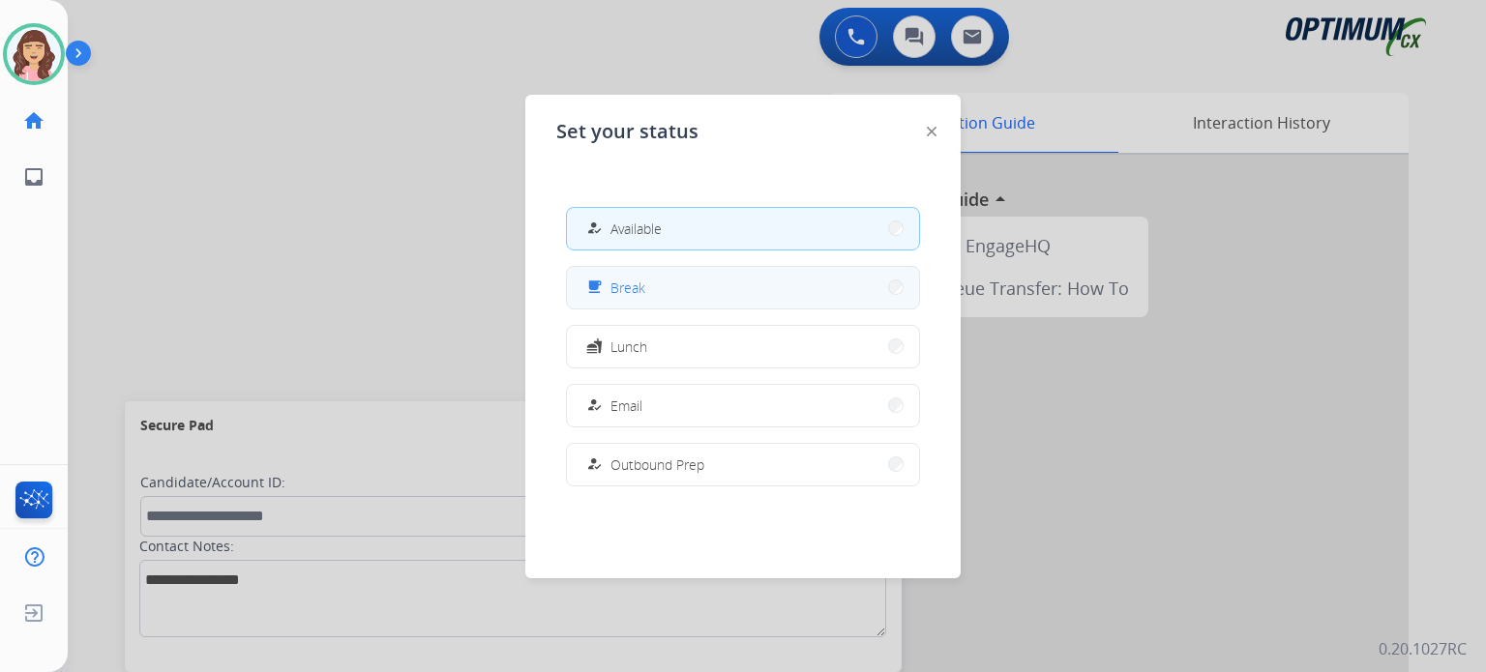
click at [695, 293] on button "free_breakfast Break" at bounding box center [743, 288] width 352 height 42
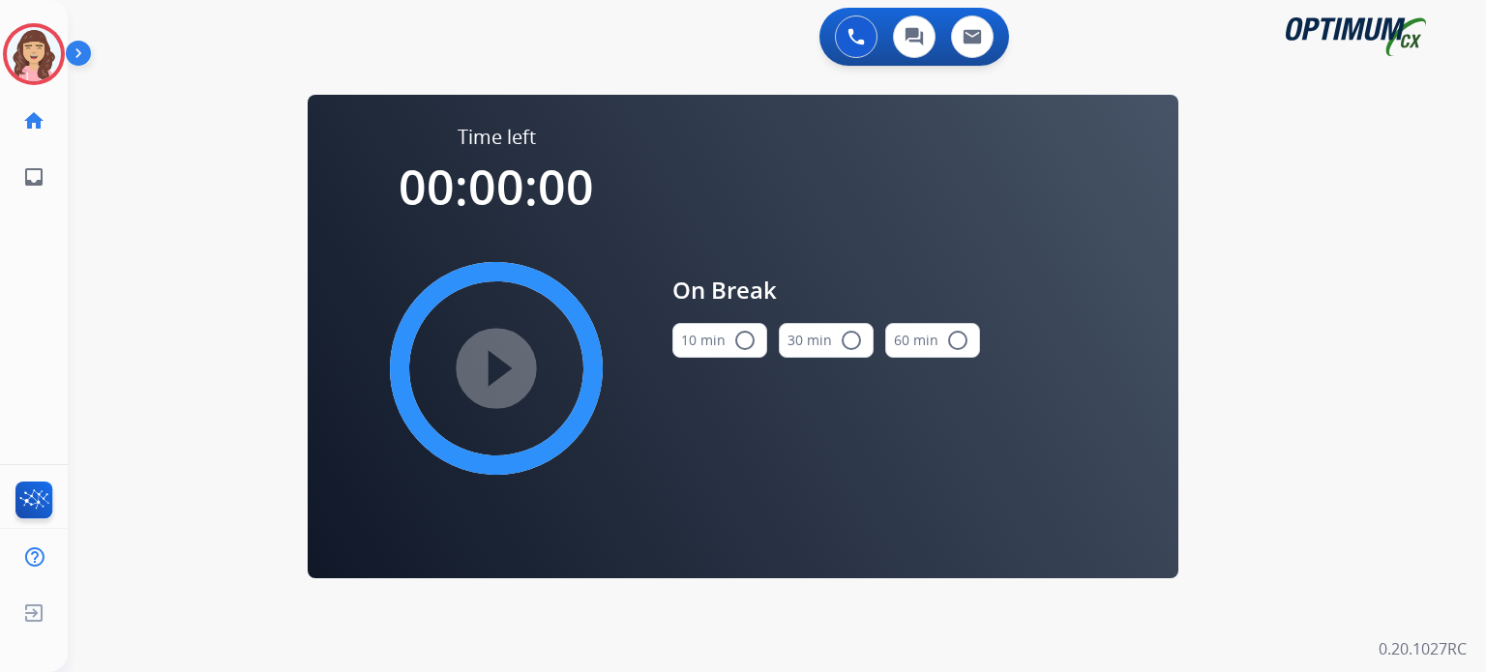
click at [739, 333] on mat-icon "radio_button_unchecked" at bounding box center [744, 340] width 23 height 23
click at [495, 367] on mat-icon "play_circle_filled" at bounding box center [496, 368] width 23 height 23
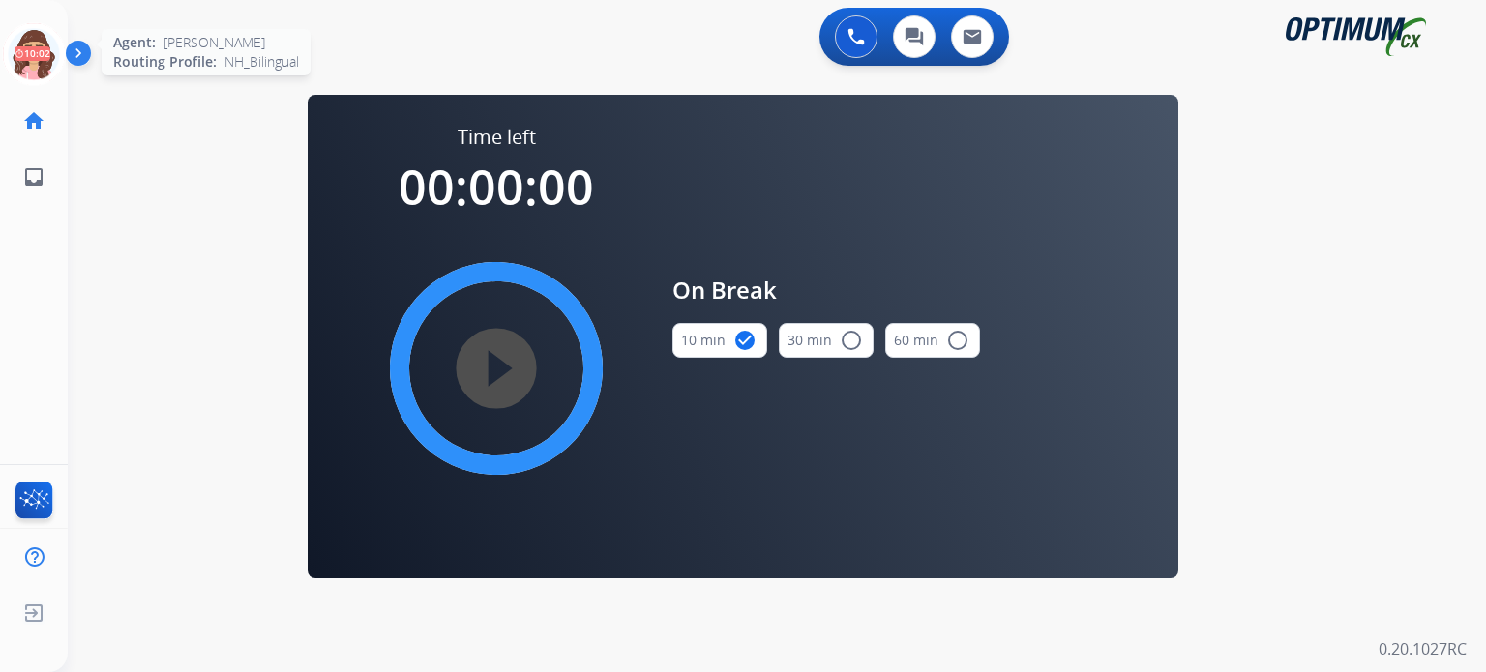
click at [28, 58] on icon at bounding box center [34, 54] width 63 height 63
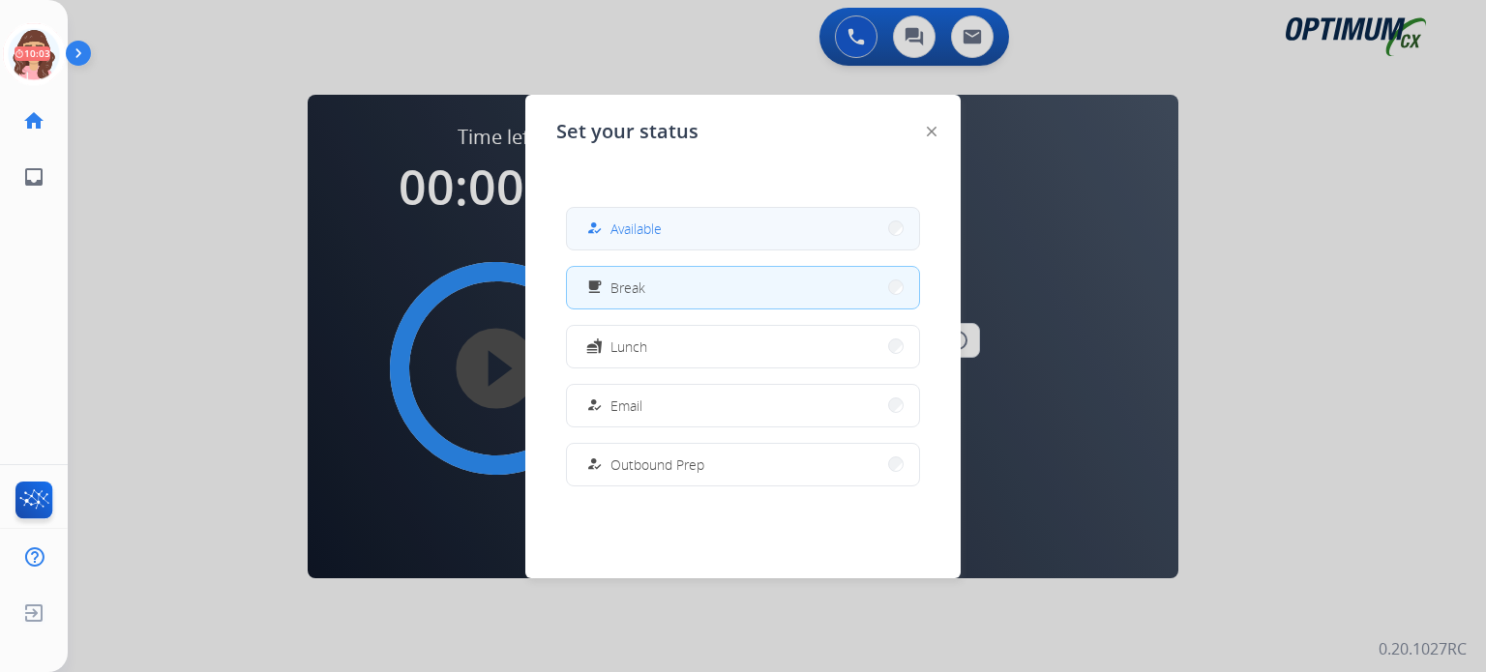
click at [793, 228] on button "how_to_reg Available" at bounding box center [743, 229] width 352 height 42
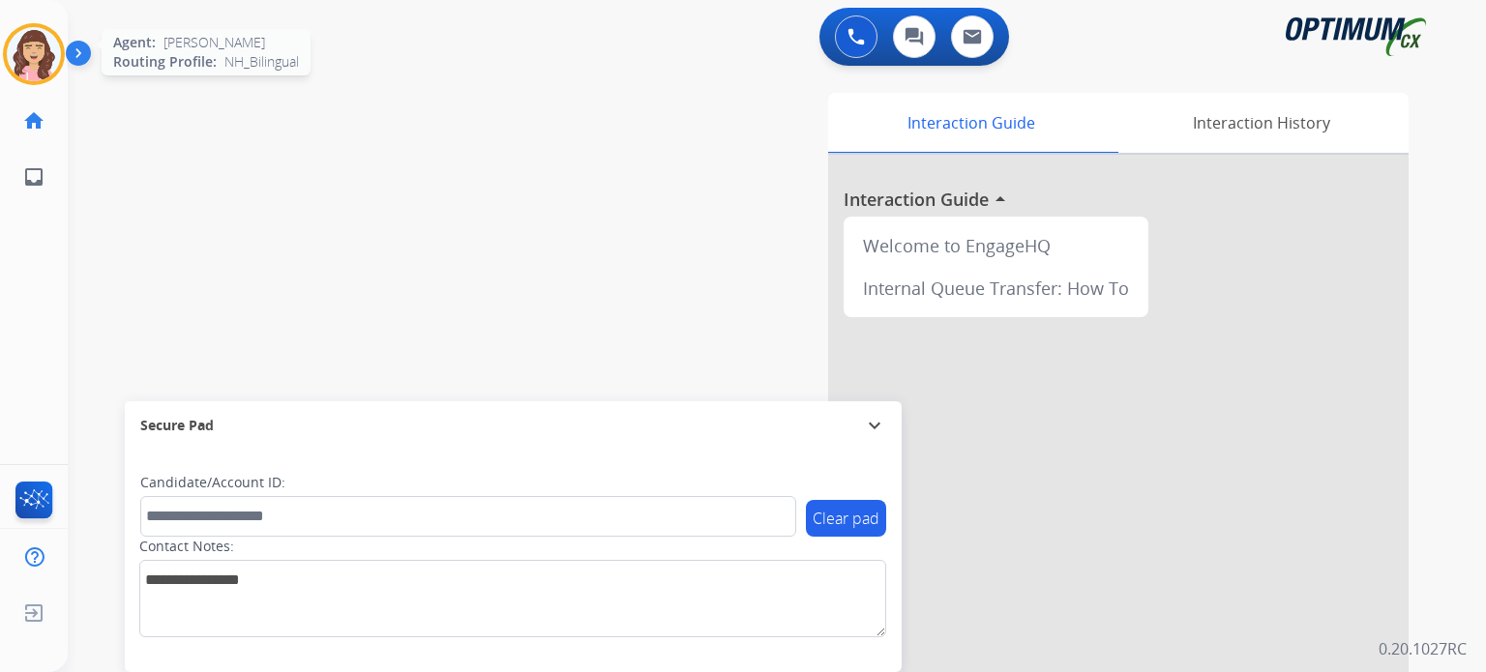
click at [30, 48] on img at bounding box center [34, 54] width 54 height 54
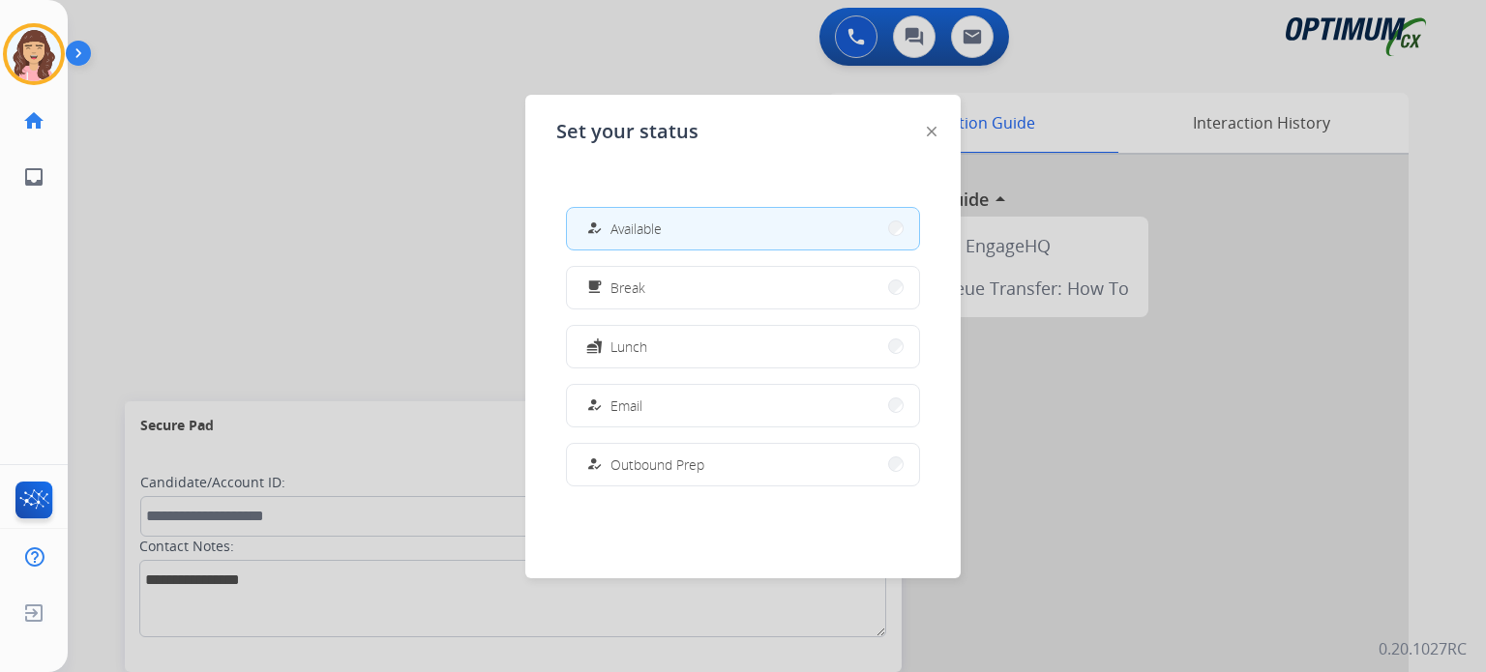
click at [301, 209] on div at bounding box center [743, 336] width 1486 height 672
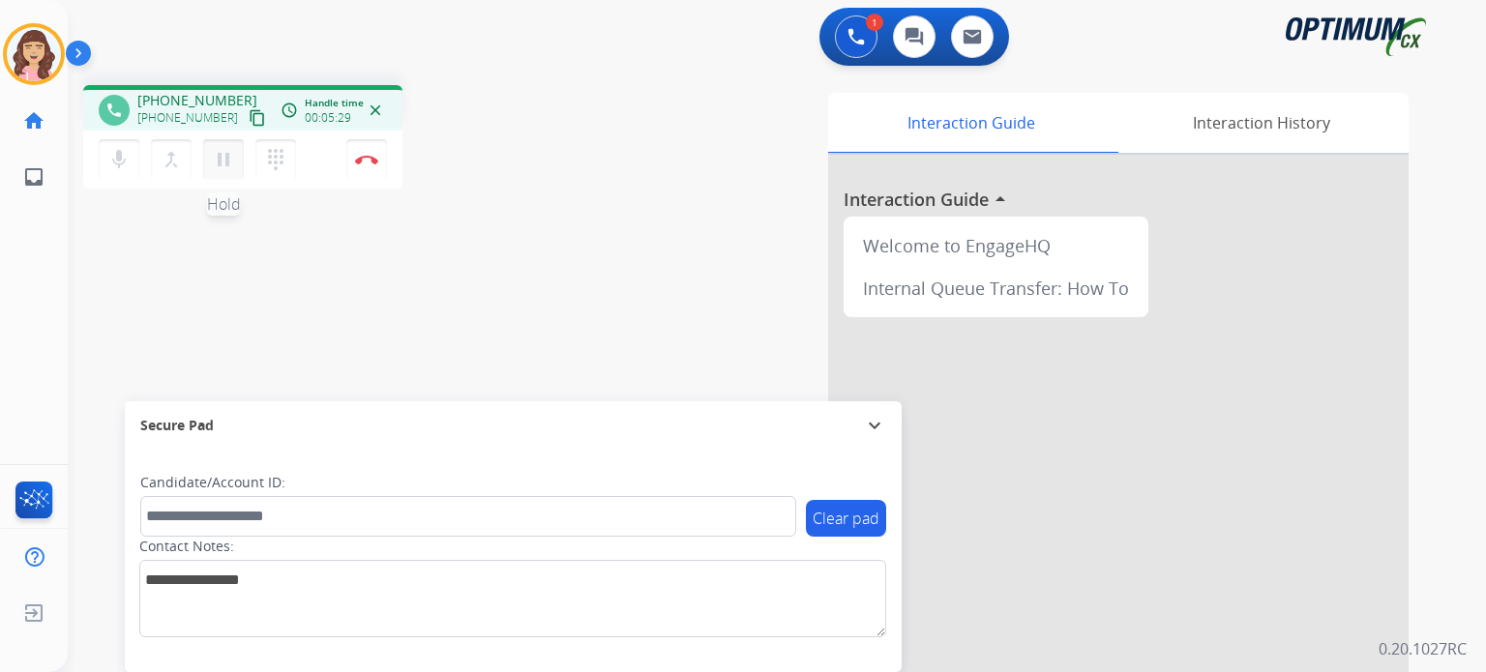
click at [219, 162] on mat-icon "pause" at bounding box center [223, 159] width 23 height 23
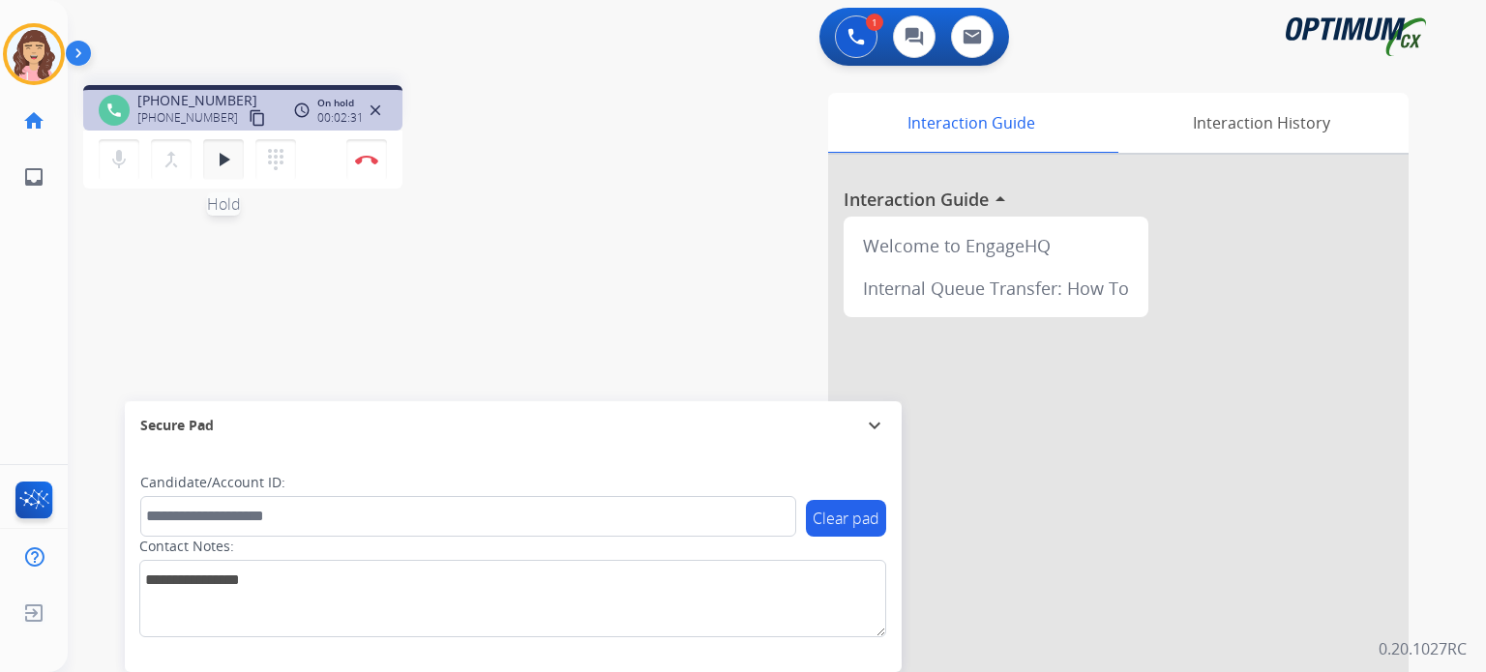
click at [221, 164] on mat-icon "play_arrow" at bounding box center [223, 159] width 23 height 23
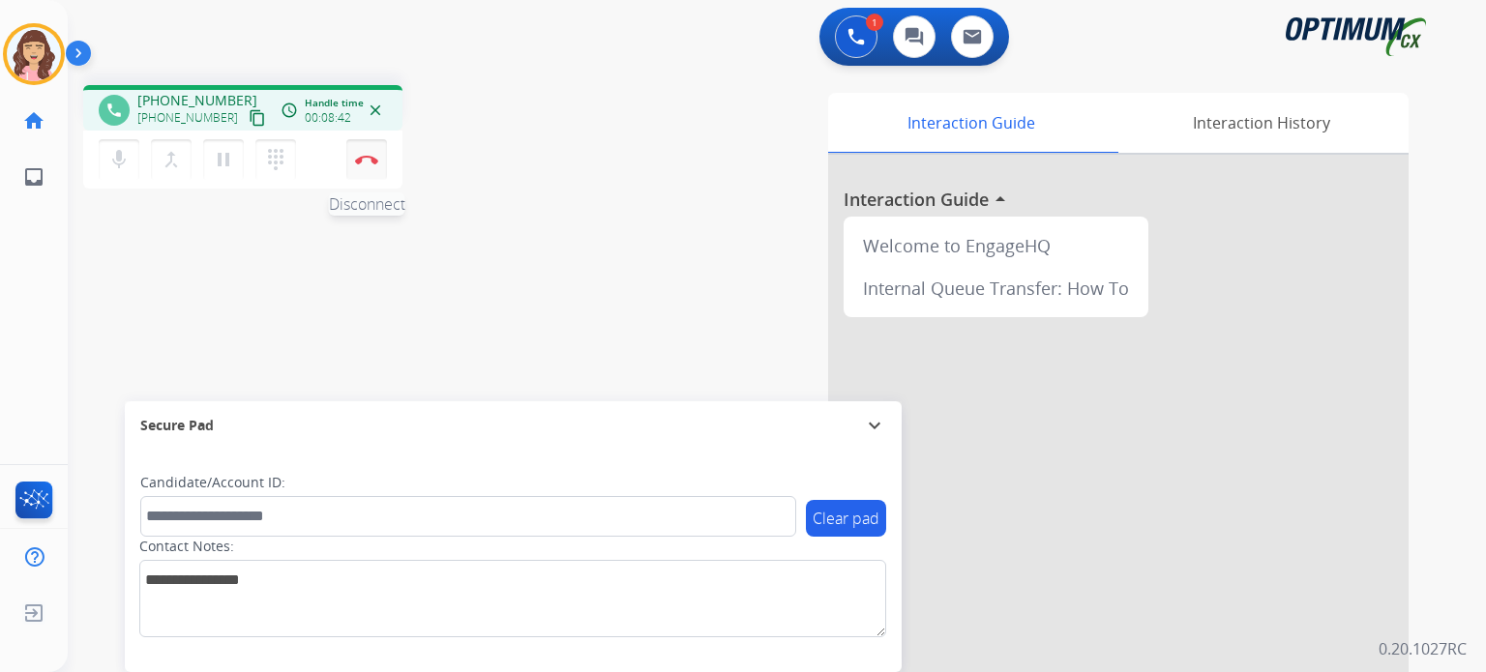
click at [368, 168] on button "Disconnect" at bounding box center [366, 159] width 41 height 41
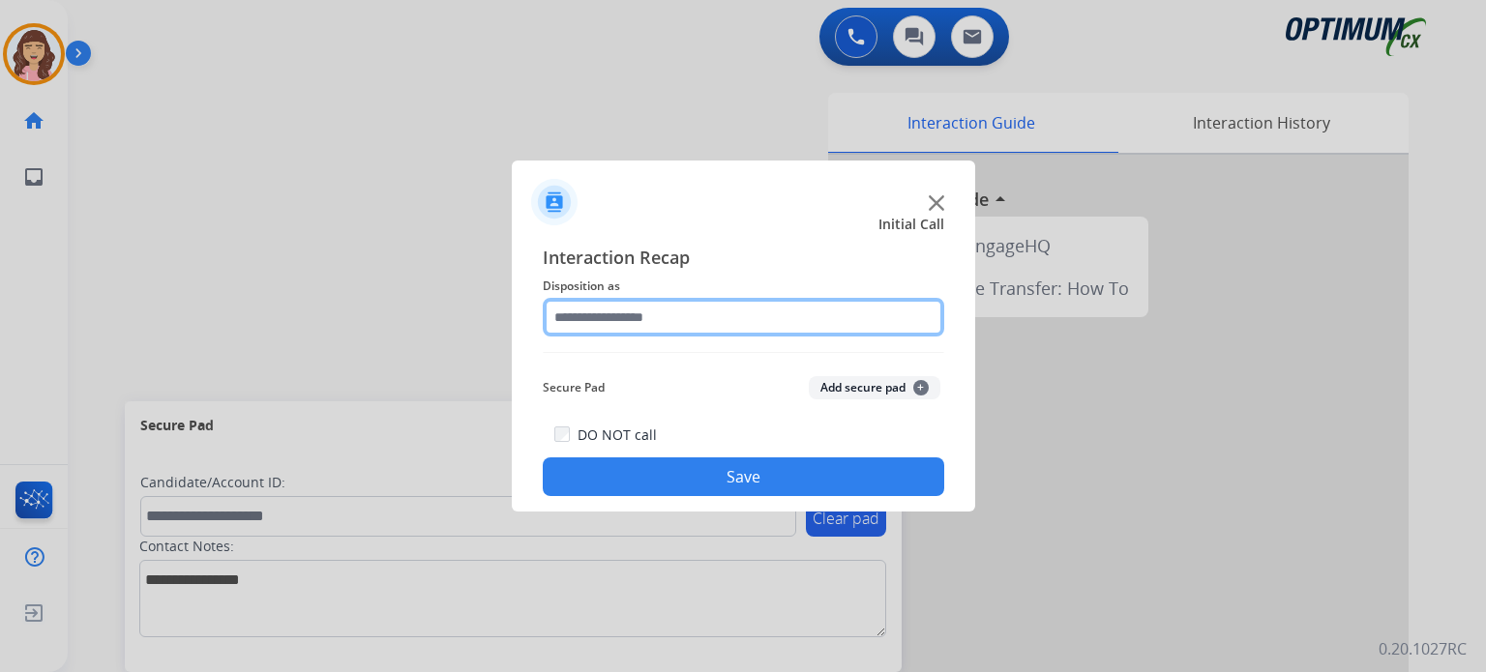
click at [709, 305] on input "text" at bounding box center [743, 317] width 401 height 39
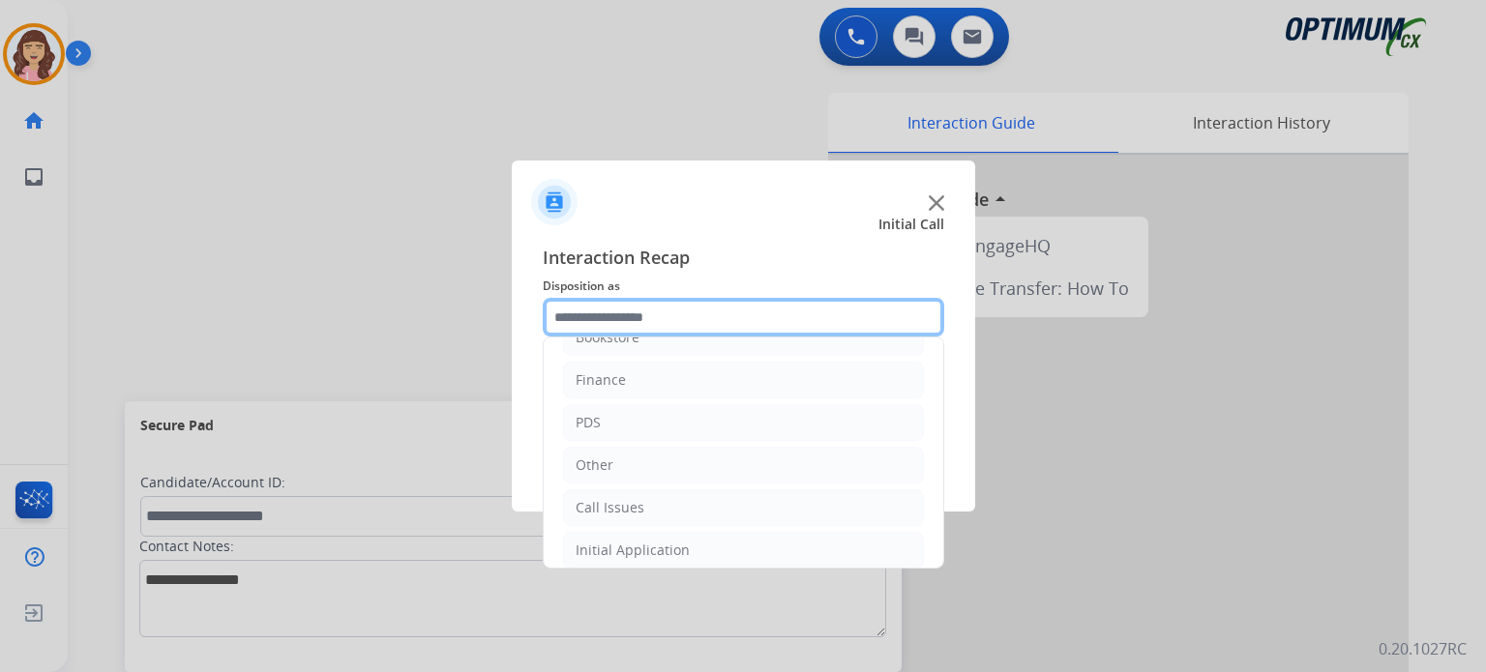
scroll to position [33, 0]
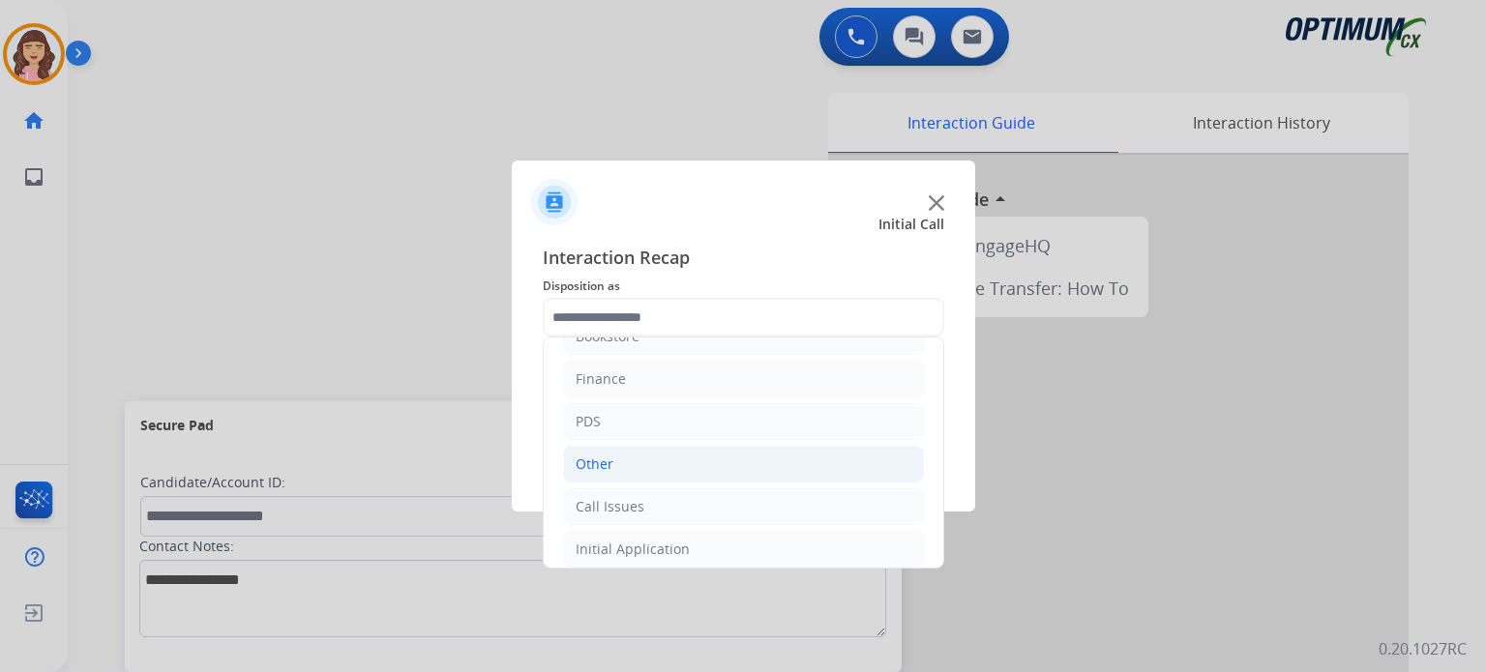
click at [583, 466] on div "Other" at bounding box center [595, 464] width 38 height 19
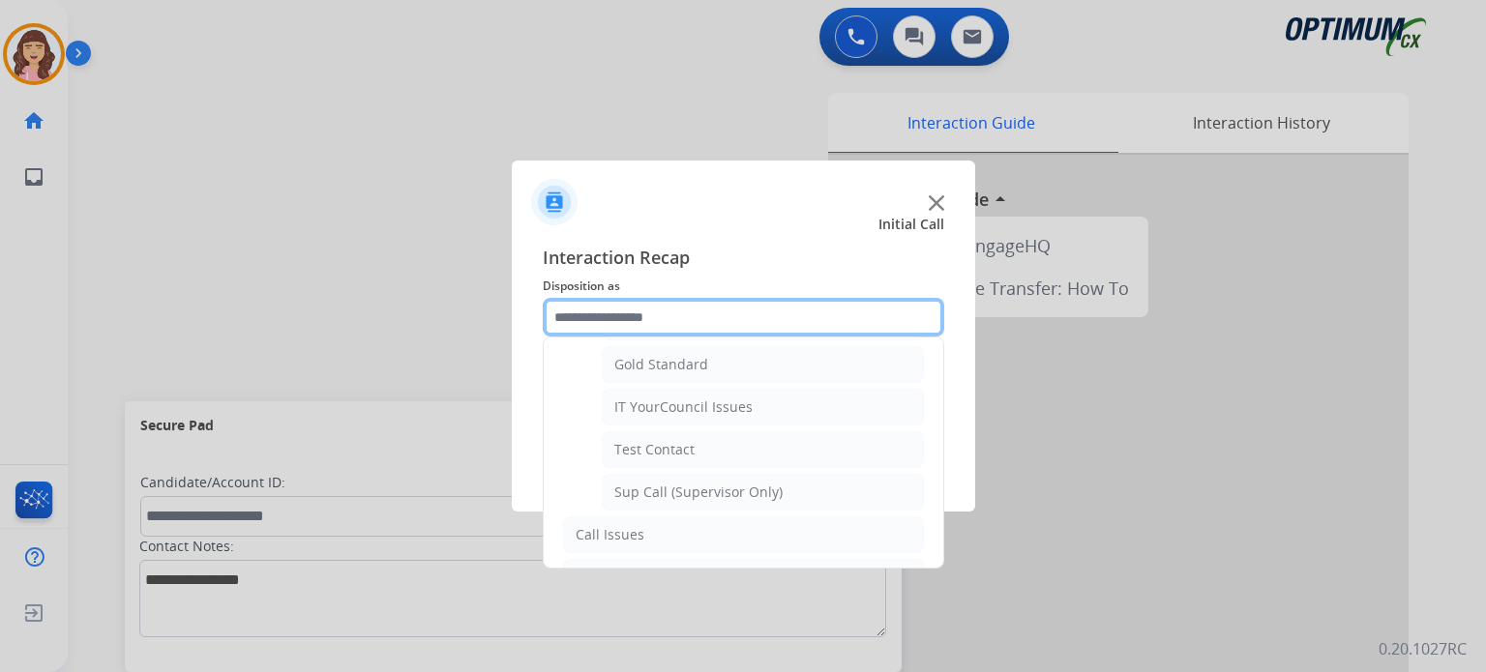
scroll to position [353, 0]
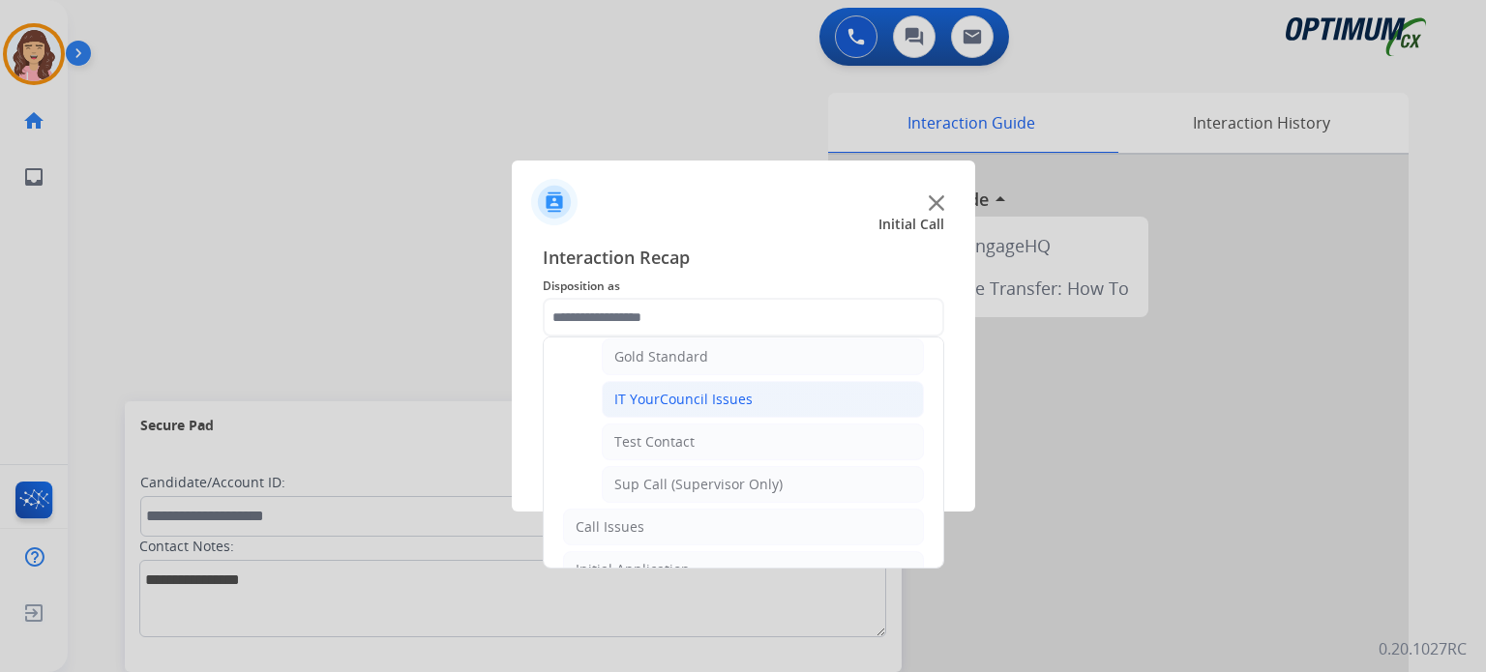
click at [707, 399] on div "IT YourCouncil Issues" at bounding box center [683, 399] width 138 height 19
type input "**********"
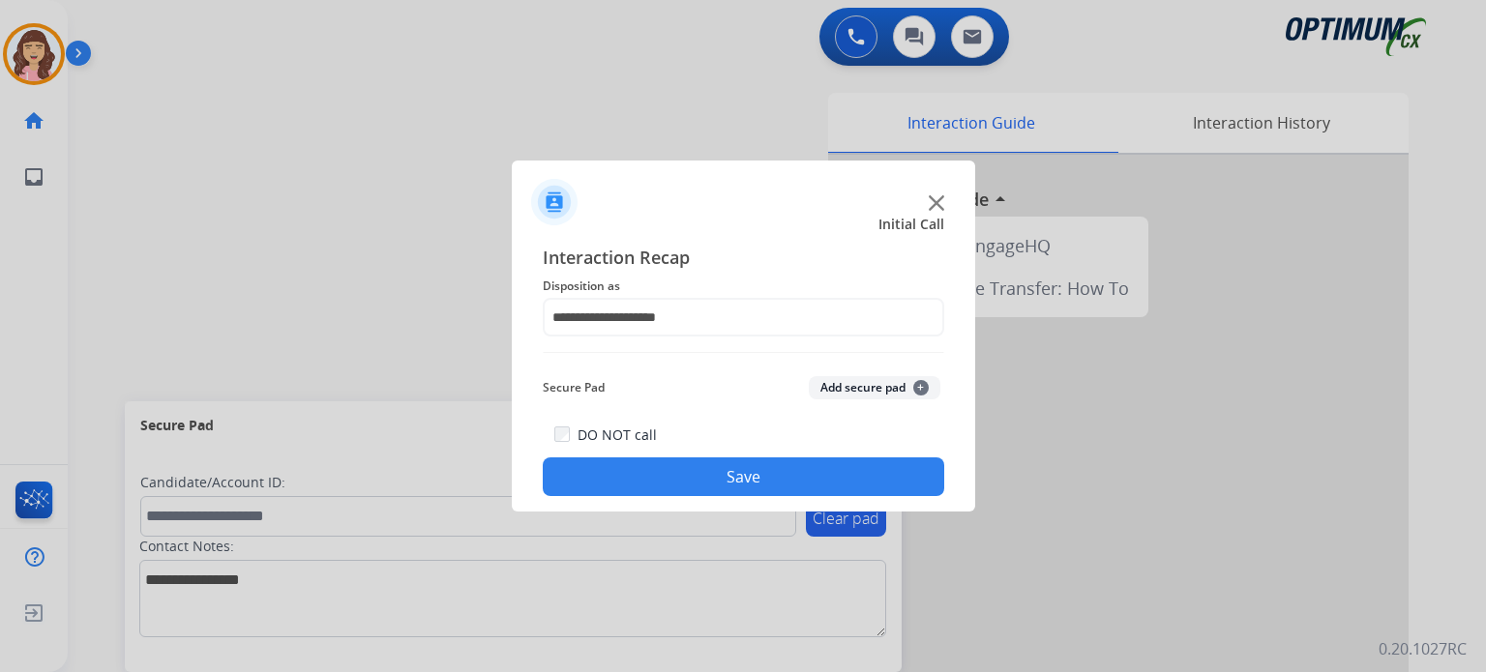
click at [716, 467] on button "Save" at bounding box center [743, 477] width 401 height 39
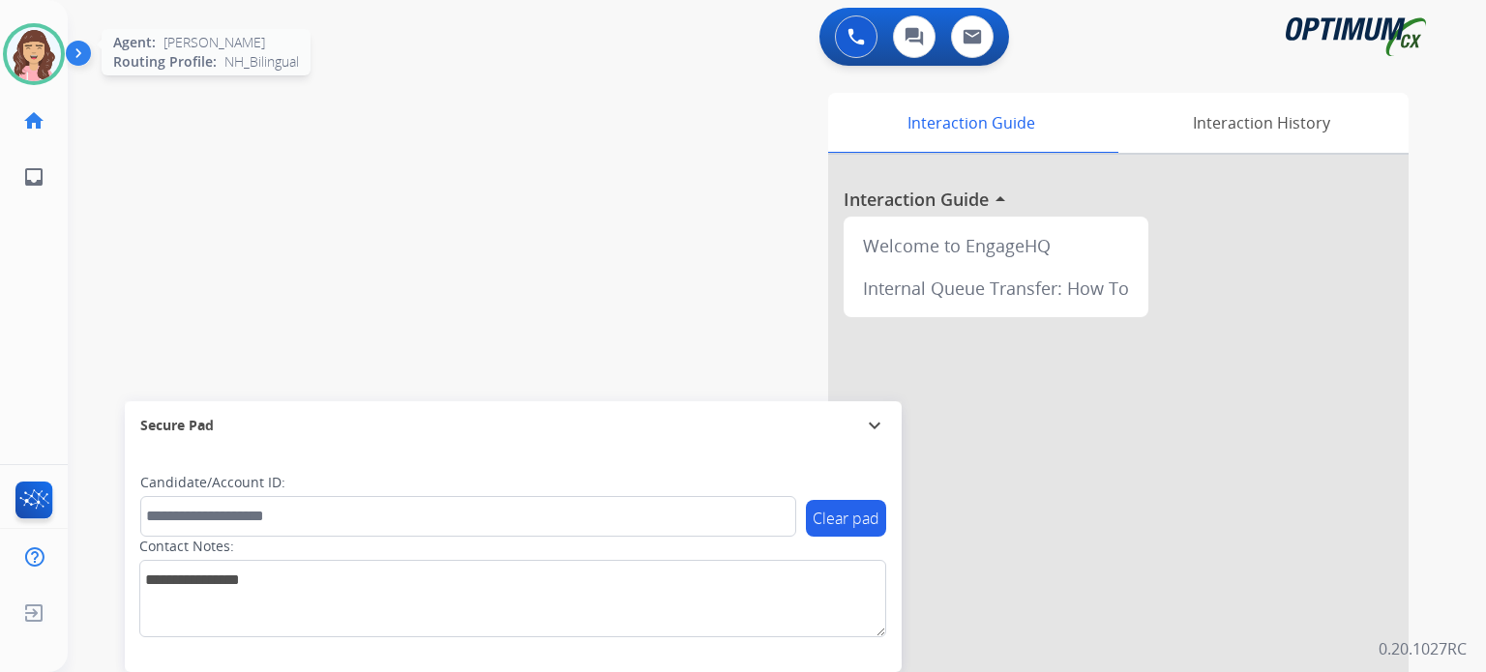
click at [42, 54] on img at bounding box center [34, 54] width 54 height 54
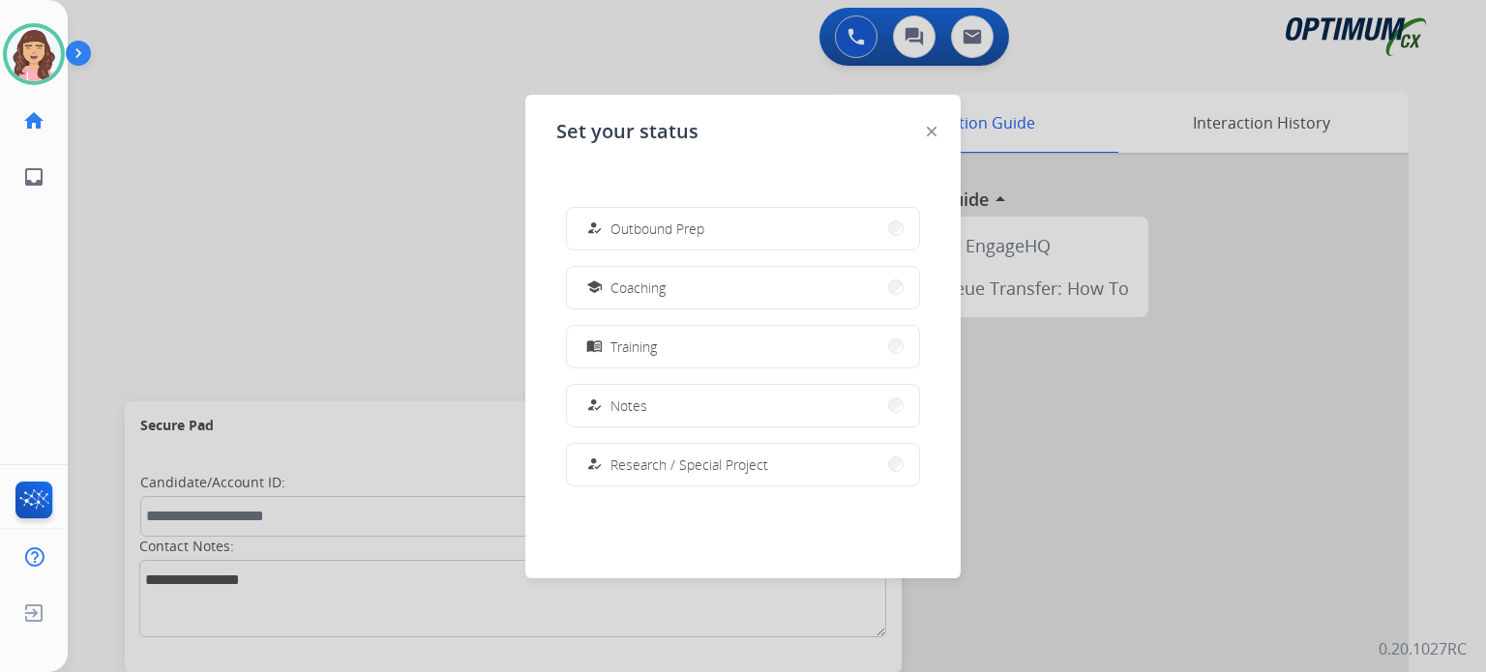
scroll to position [233, 0]
click at [718, 289] on button "school Coaching" at bounding box center [743, 291] width 352 height 42
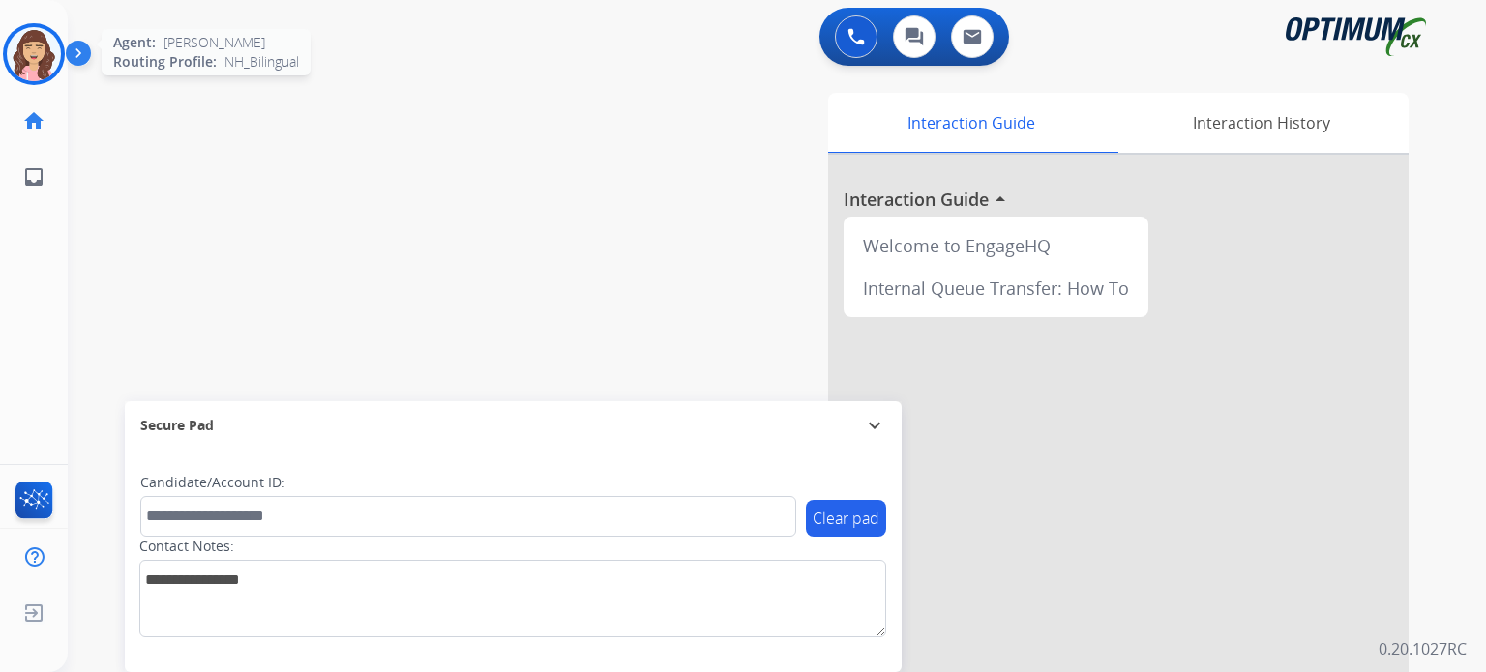
click at [26, 51] on img at bounding box center [34, 54] width 54 height 54
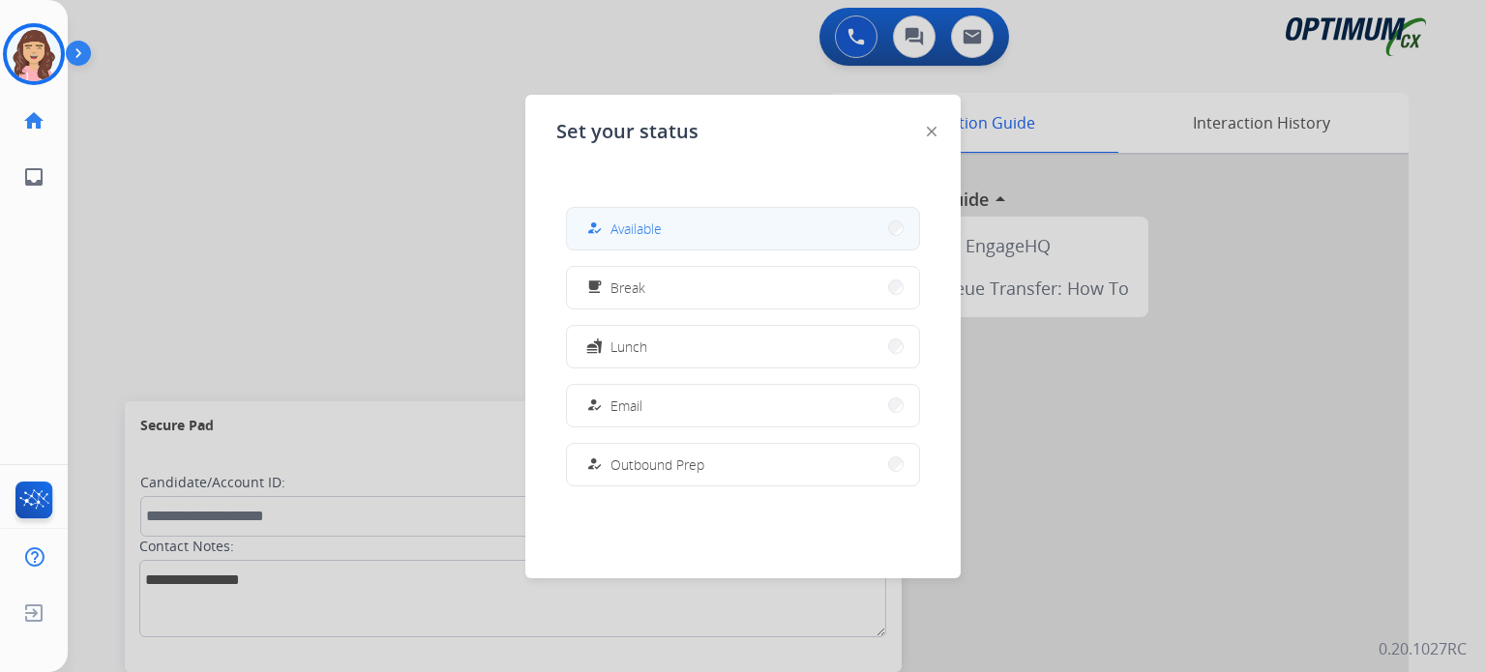
click at [610, 223] on div "how_to_reg Available" at bounding box center [621, 228] width 79 height 23
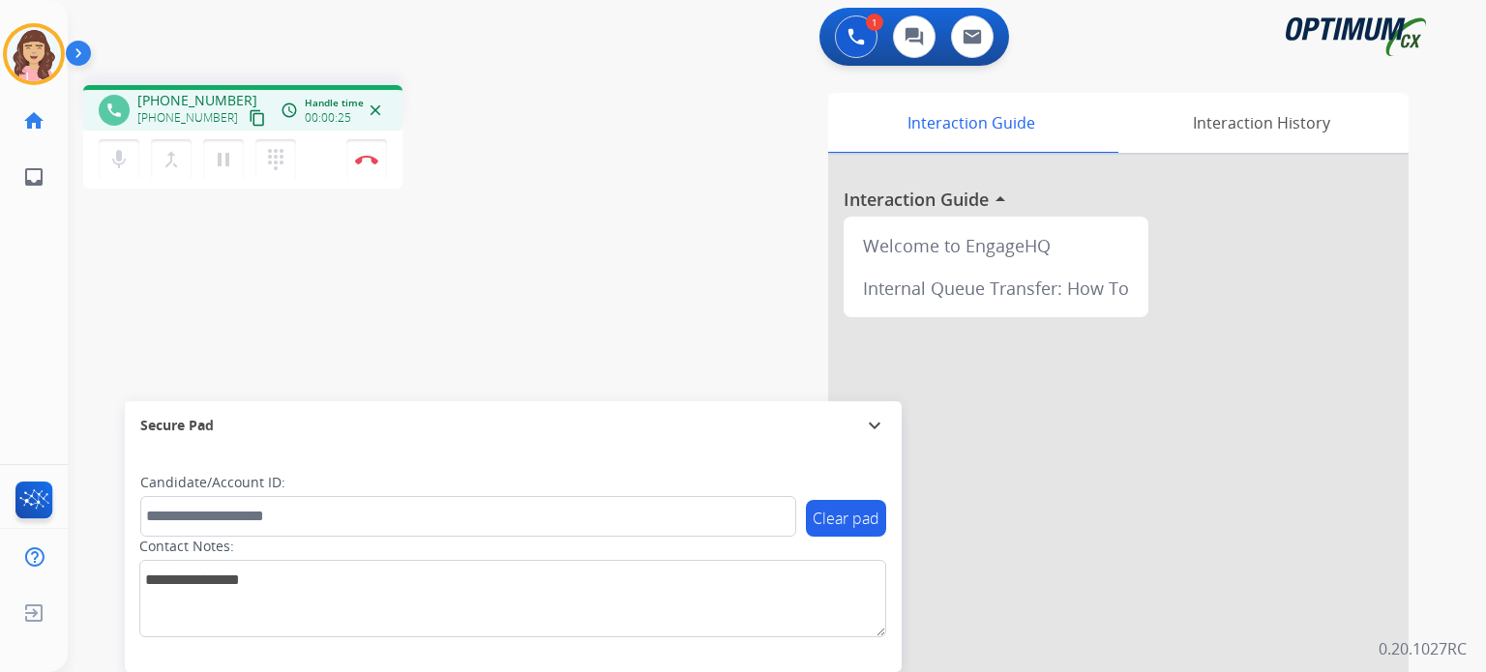
click at [249, 113] on mat-icon "content_copy" at bounding box center [257, 117] width 17 height 17
click at [368, 162] on img at bounding box center [366, 160] width 23 height 10
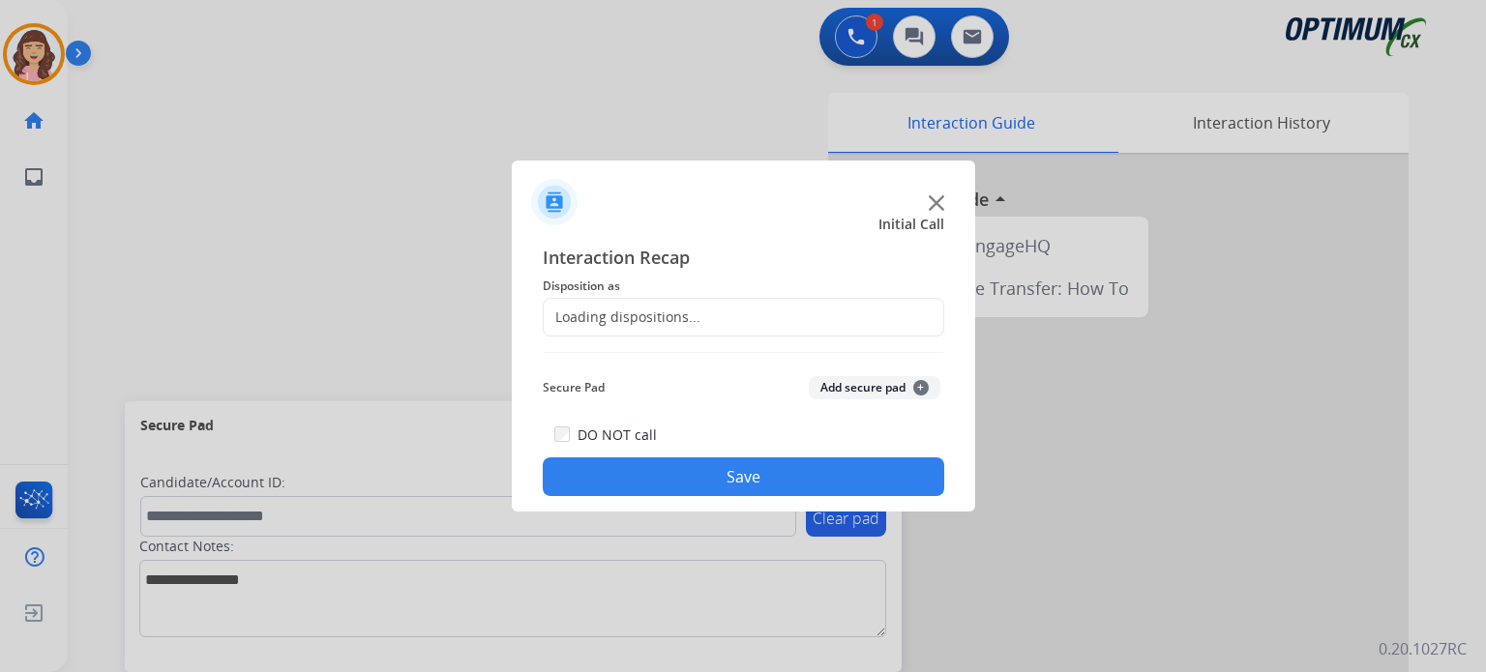
click at [650, 315] on div "Loading dispositions..." at bounding box center [622, 317] width 157 height 19
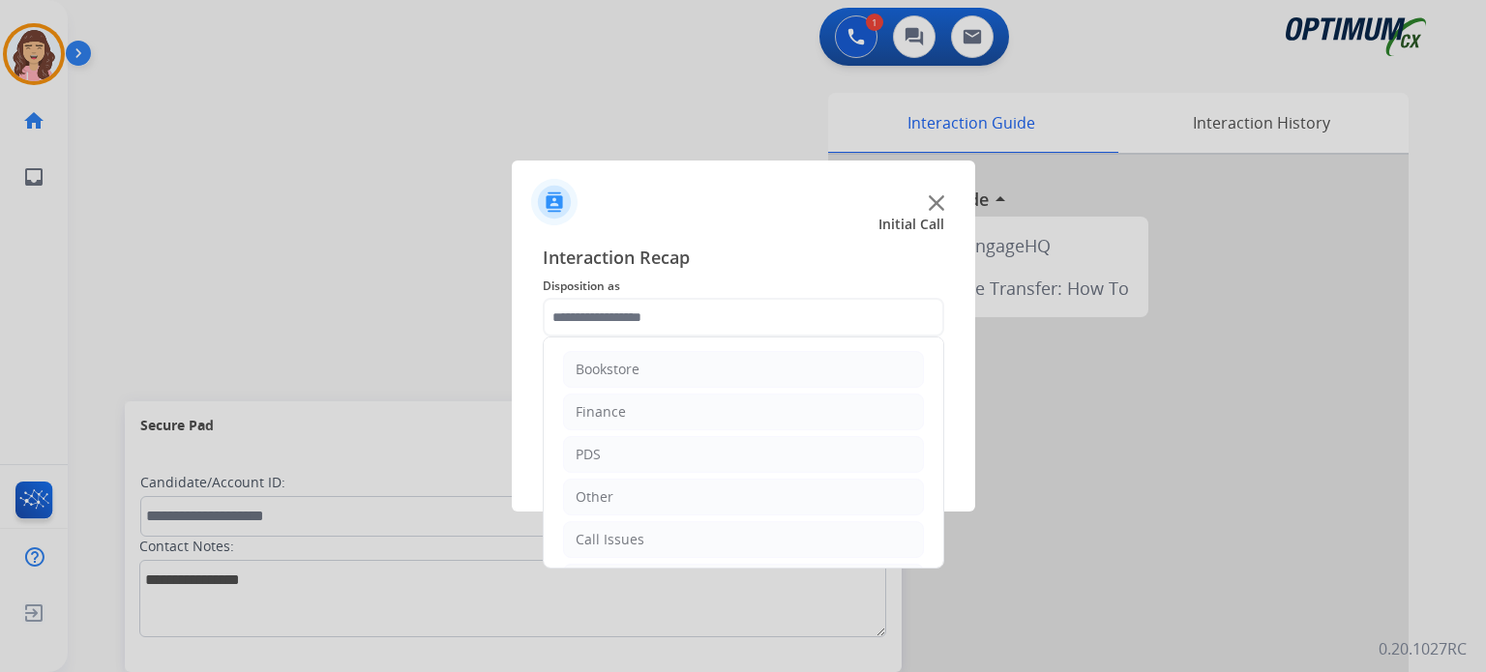
click at [807, 314] on input "text" at bounding box center [743, 317] width 401 height 39
click at [626, 537] on div "Renewal" at bounding box center [603, 539] width 55 height 19
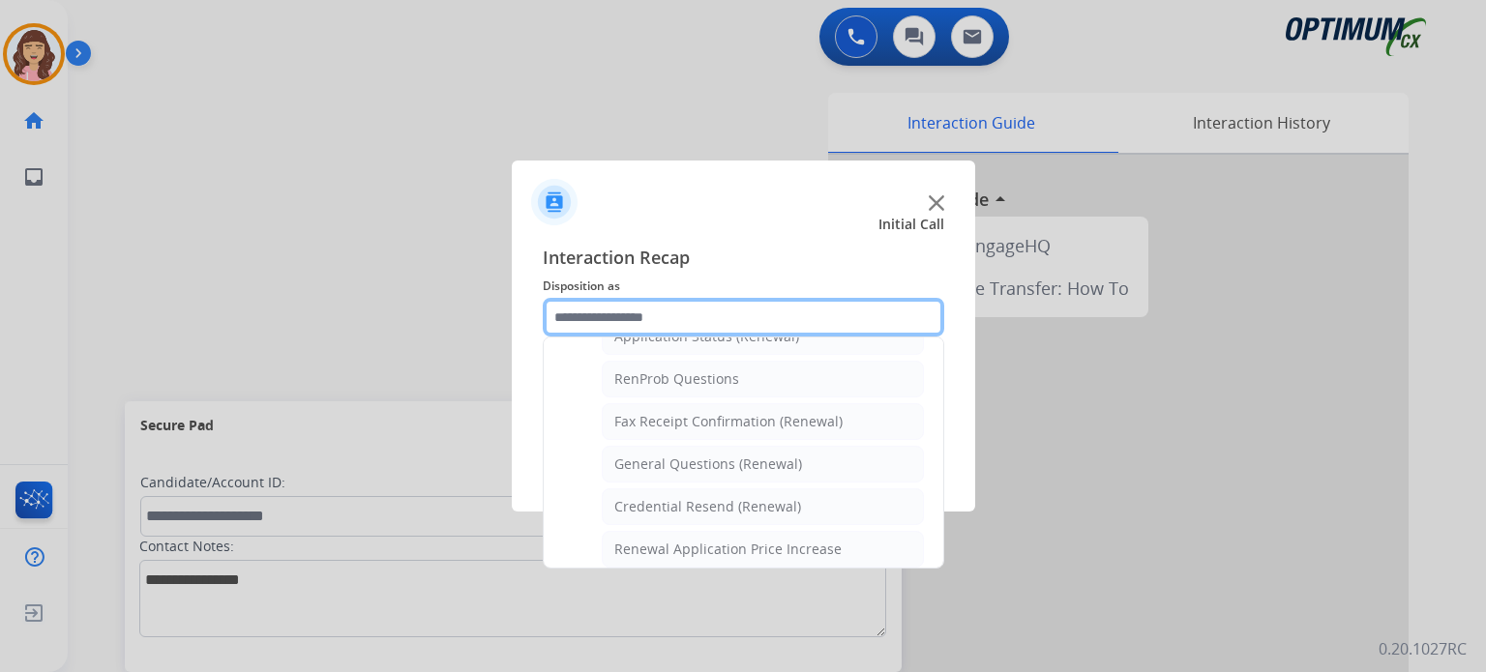
scroll to position [468, 0]
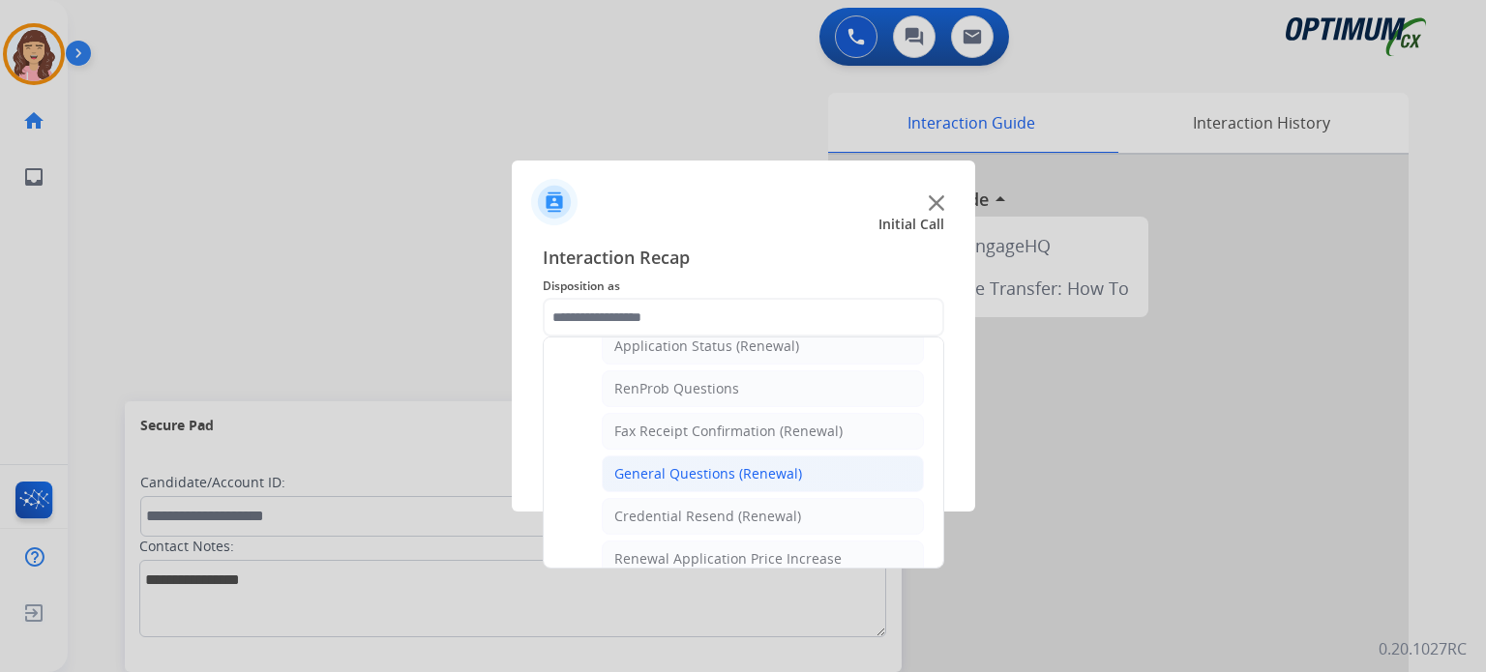
click at [734, 470] on div "General Questions (Renewal)" at bounding box center [708, 473] width 188 height 19
type input "**********"
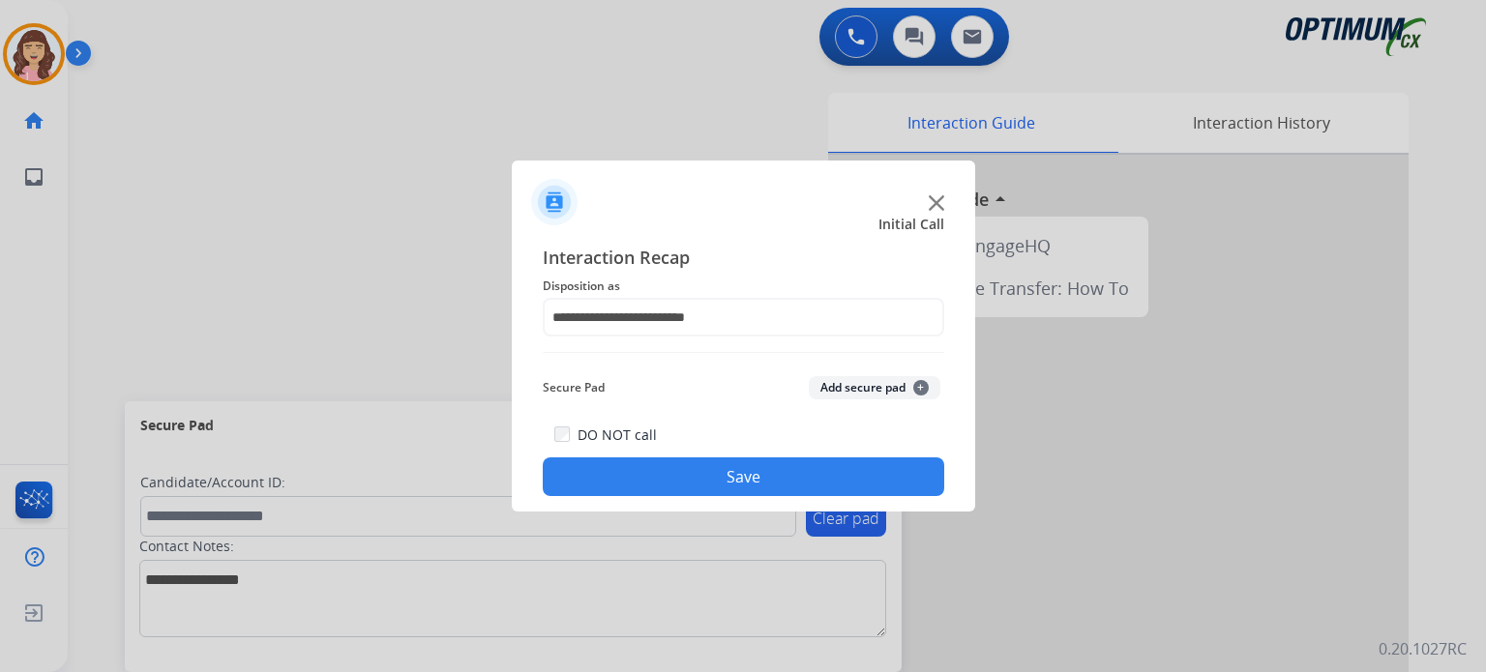
click at [747, 471] on button "Save" at bounding box center [743, 477] width 401 height 39
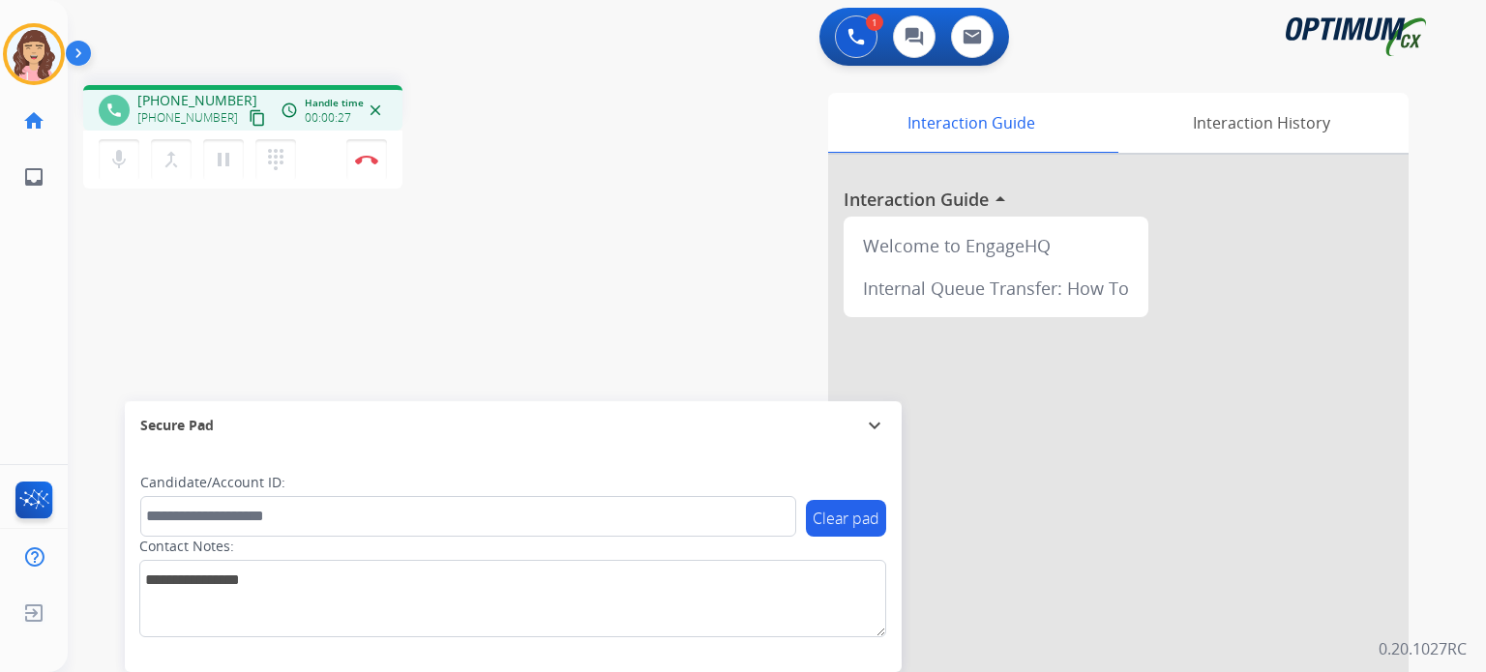
click at [249, 114] on mat-icon "content_copy" at bounding box center [257, 117] width 17 height 17
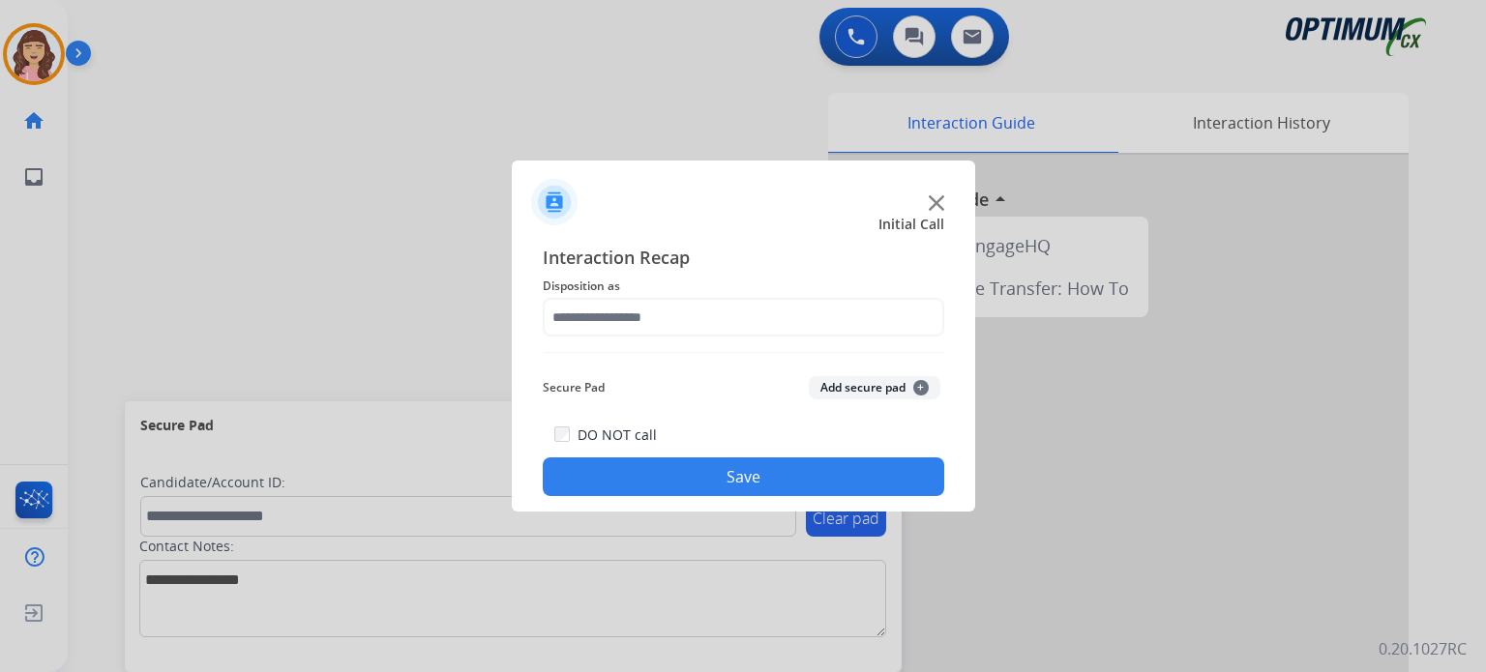
click at [178, 68] on div at bounding box center [743, 336] width 1486 height 672
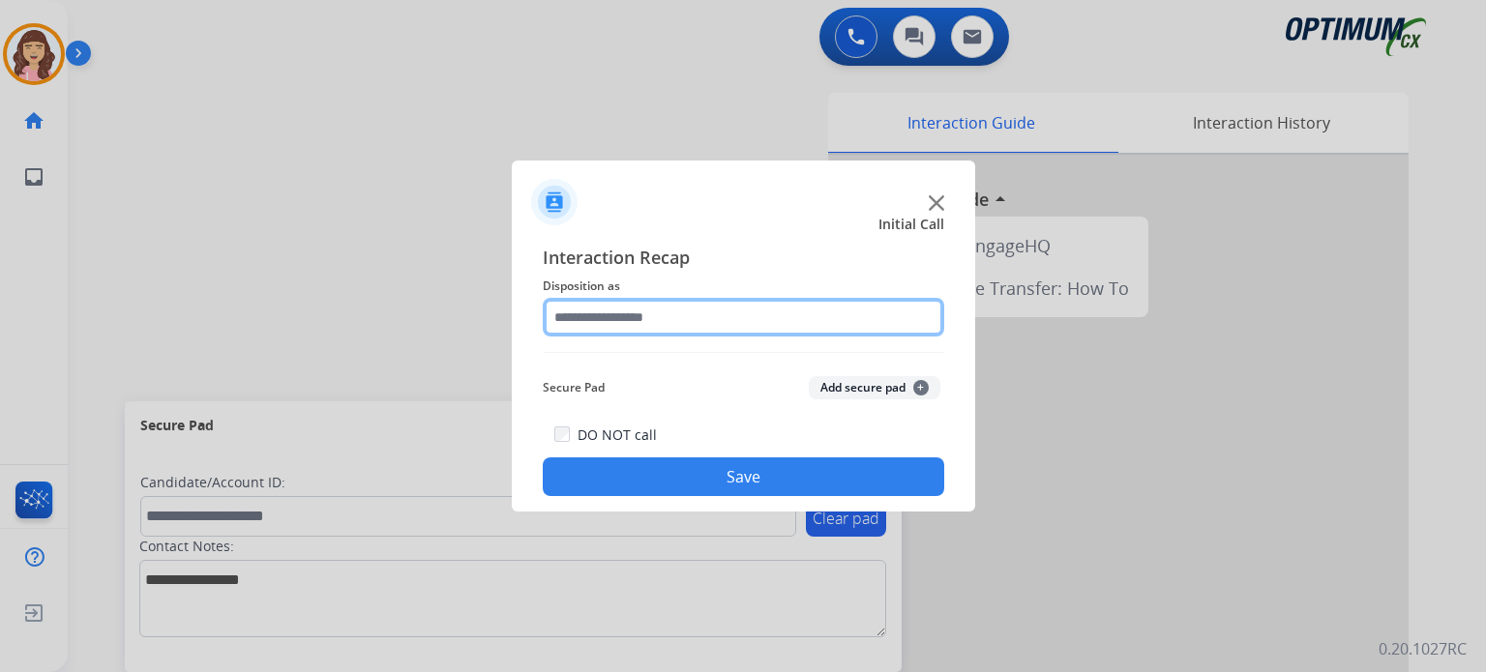
click at [677, 316] on input "text" at bounding box center [743, 317] width 401 height 39
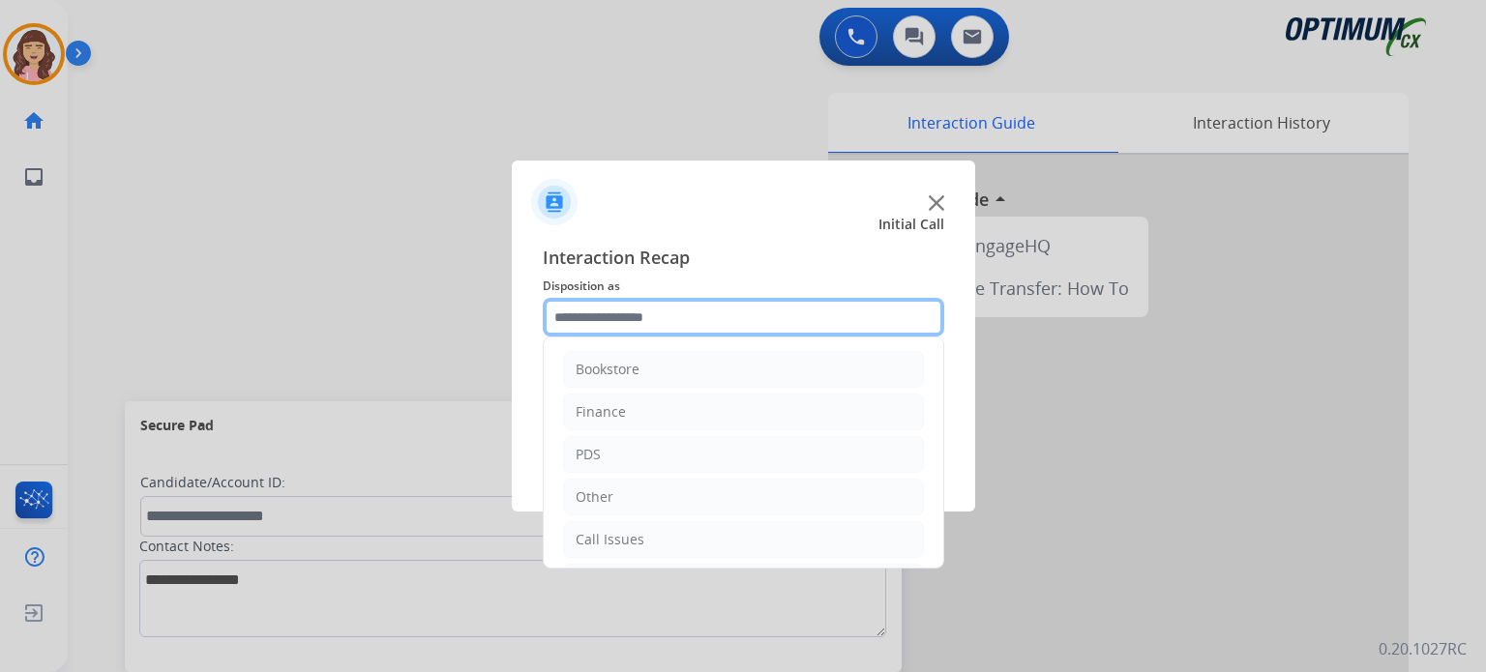
scroll to position [128, 0]
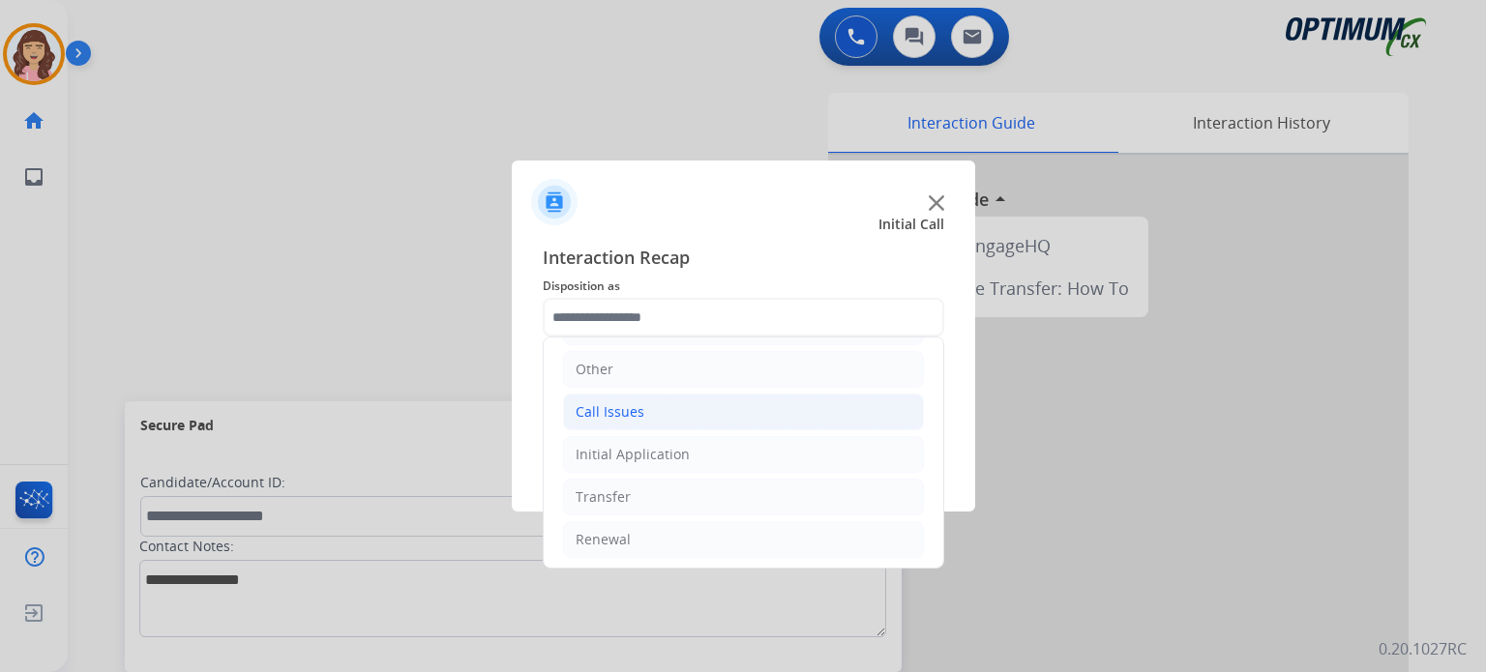
click at [650, 413] on li "Call Issues" at bounding box center [743, 412] width 361 height 37
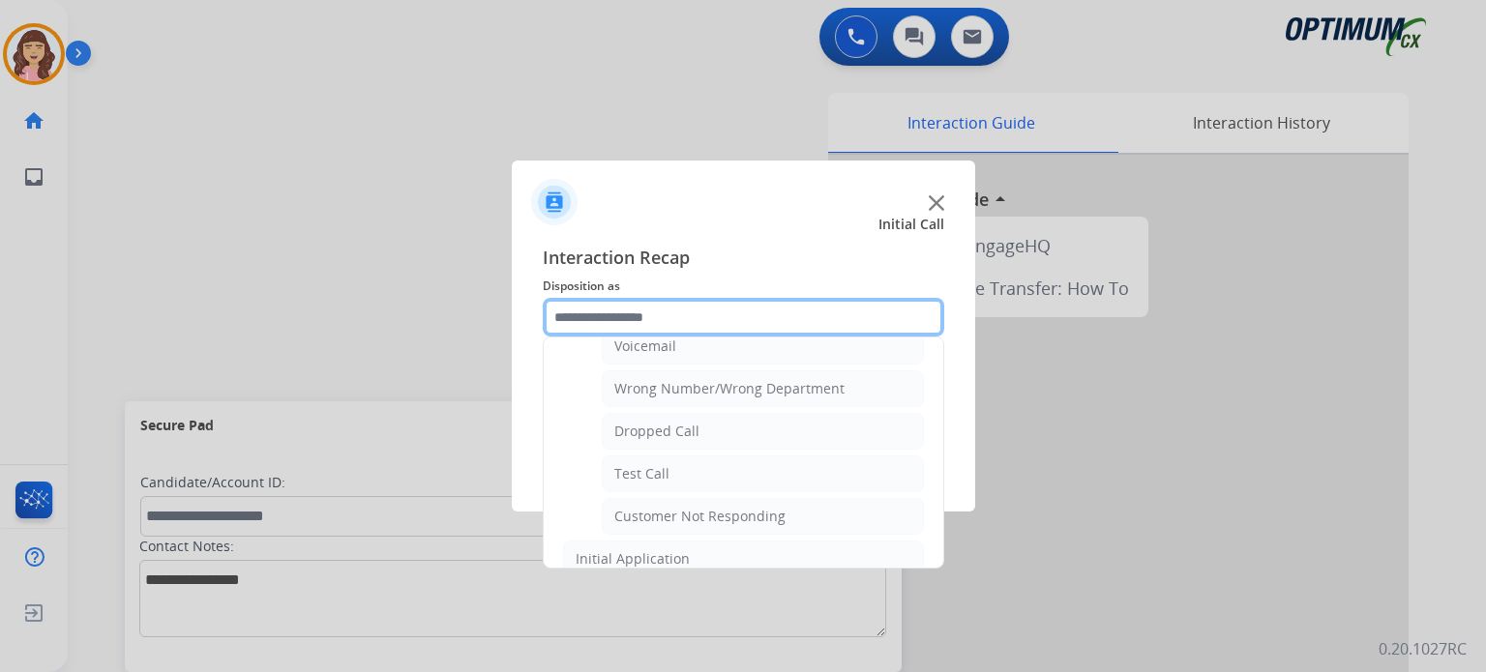
scroll to position [249, 0]
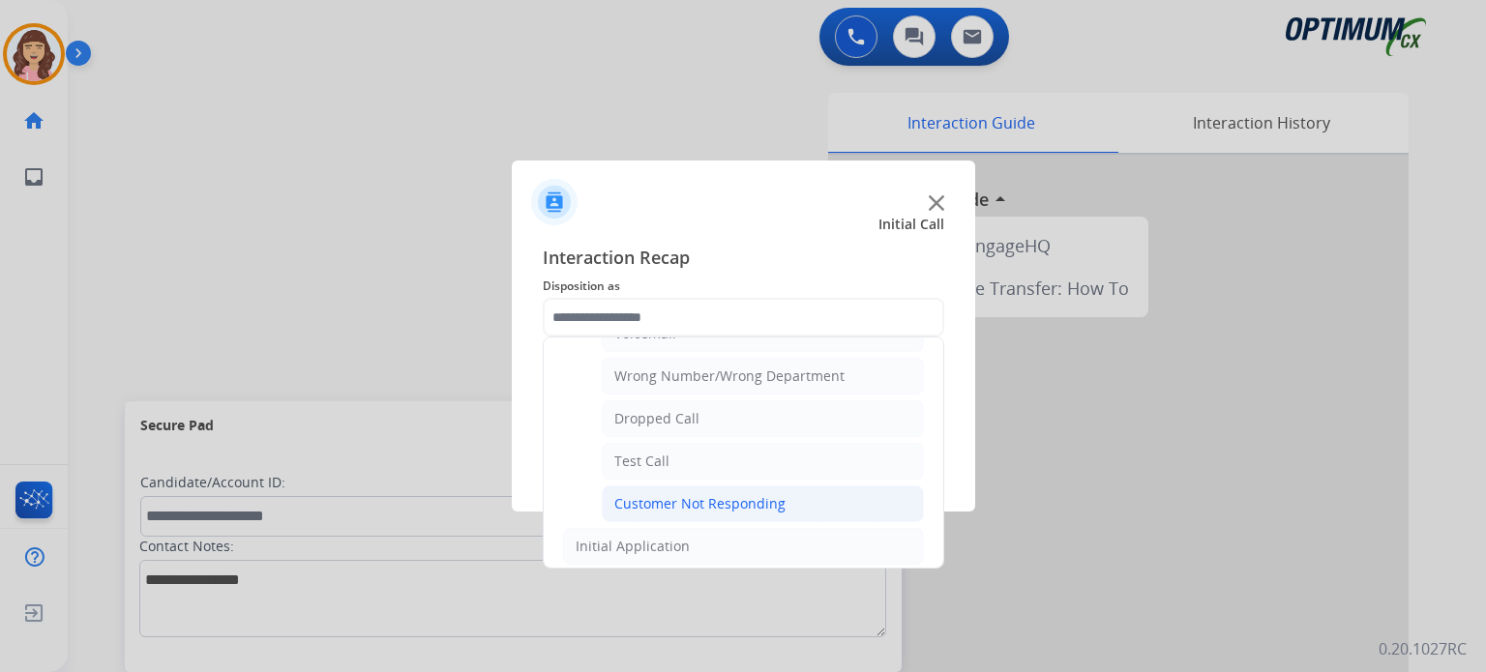
click at [728, 495] on div "Customer Not Responding" at bounding box center [699, 503] width 171 height 19
type input "**********"
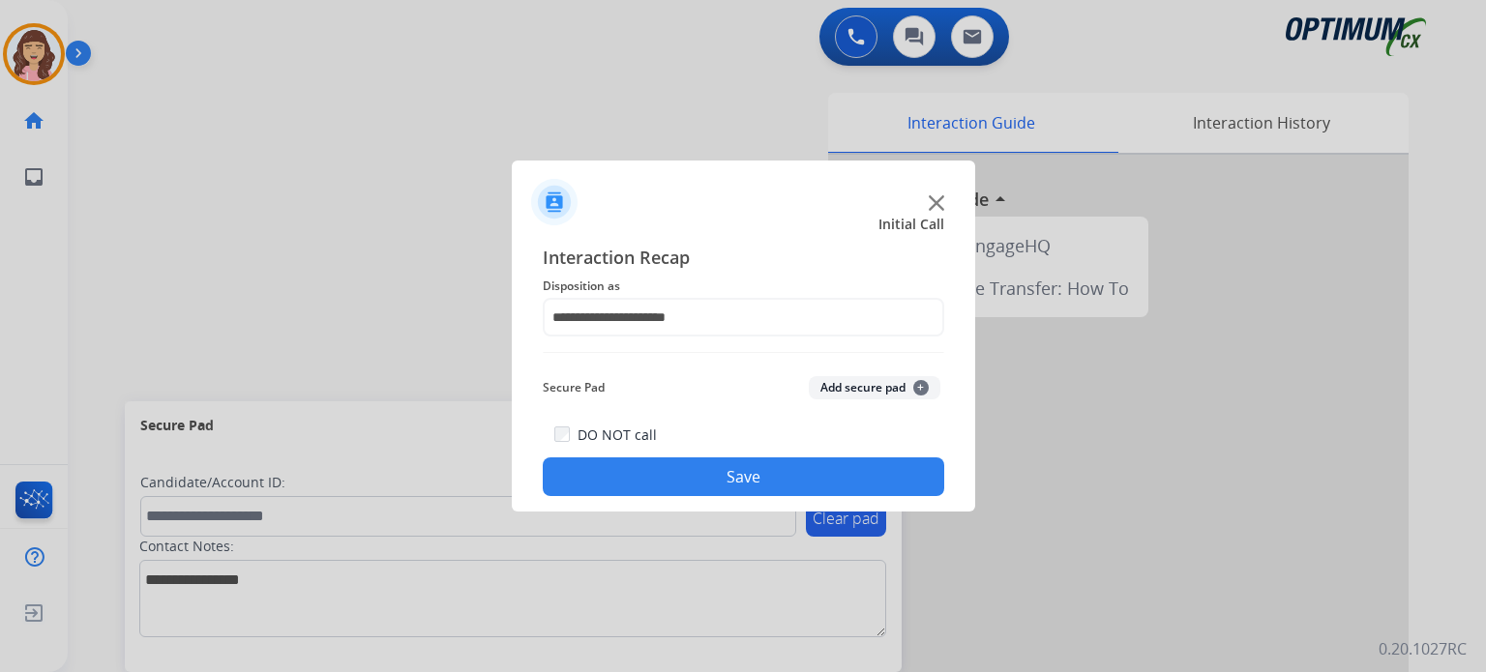
click at [758, 470] on button "Save" at bounding box center [743, 477] width 401 height 39
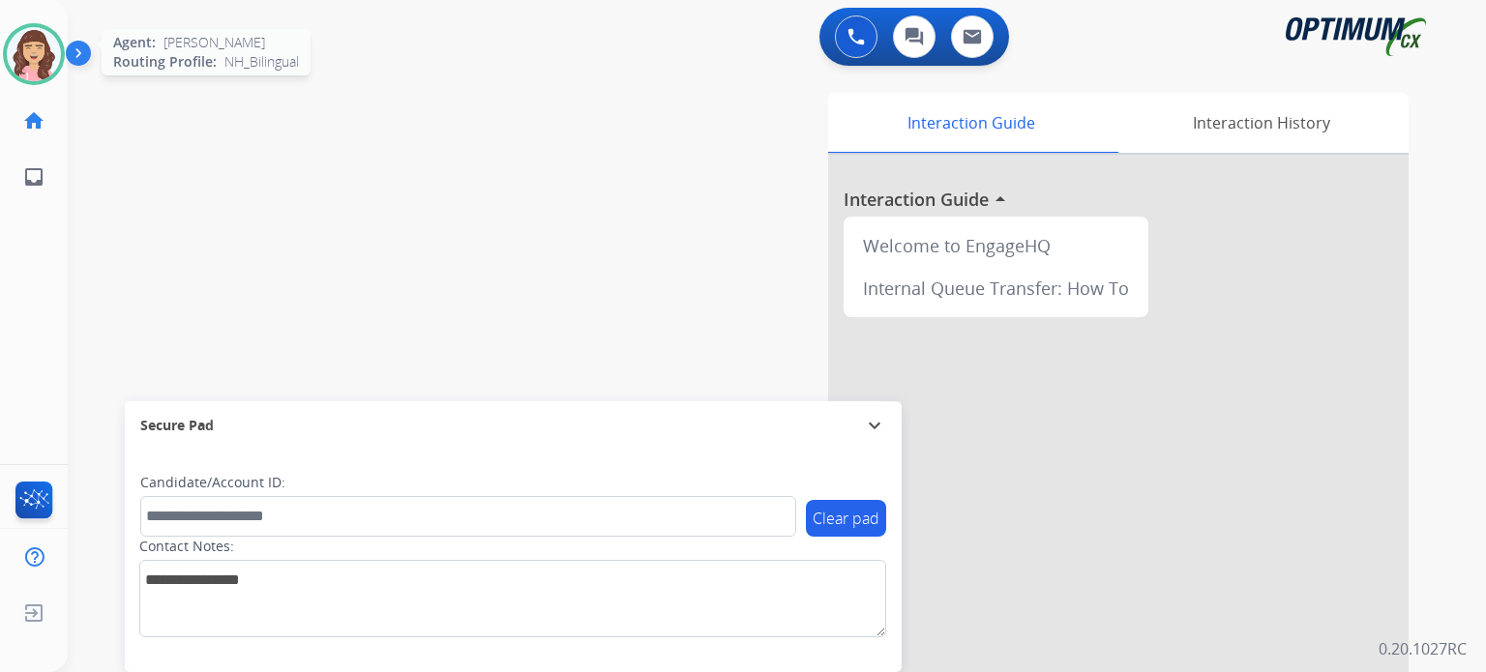
click at [57, 51] on img at bounding box center [34, 54] width 54 height 54
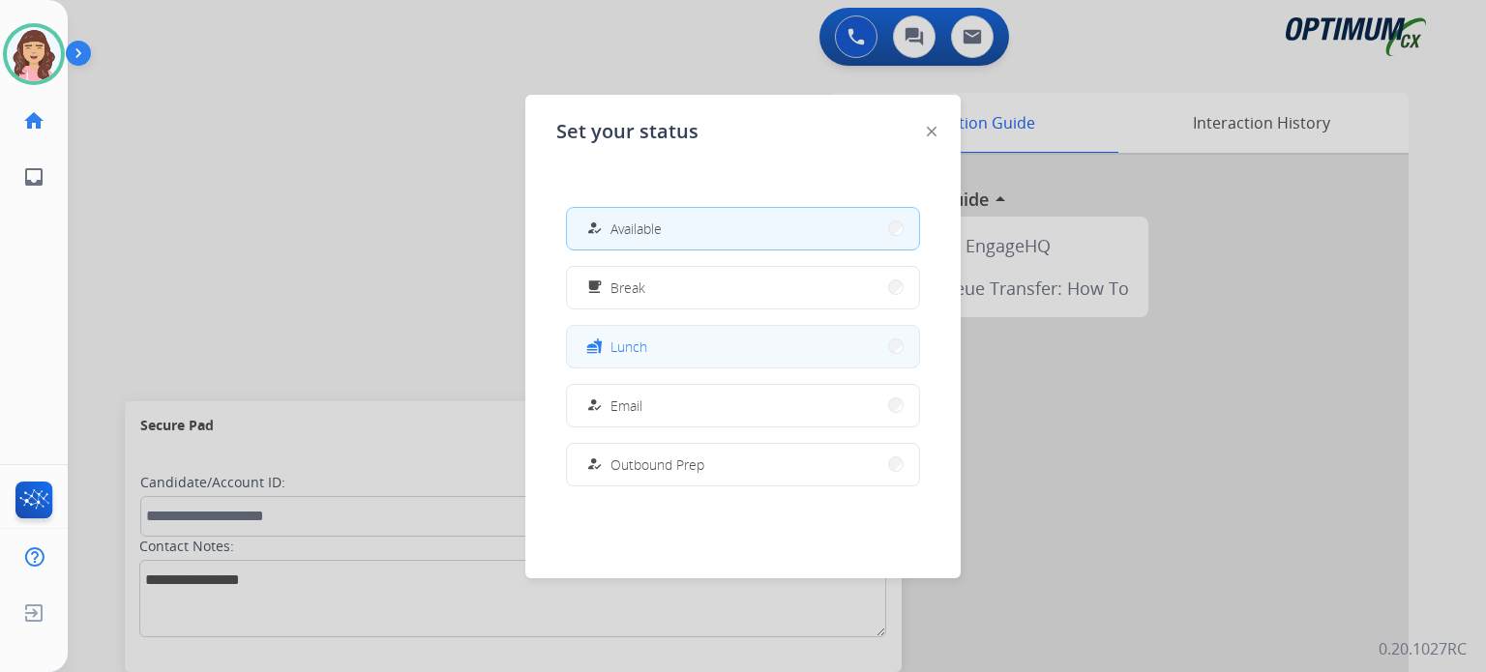
click at [647, 342] on button "fastfood Lunch" at bounding box center [743, 347] width 352 height 42
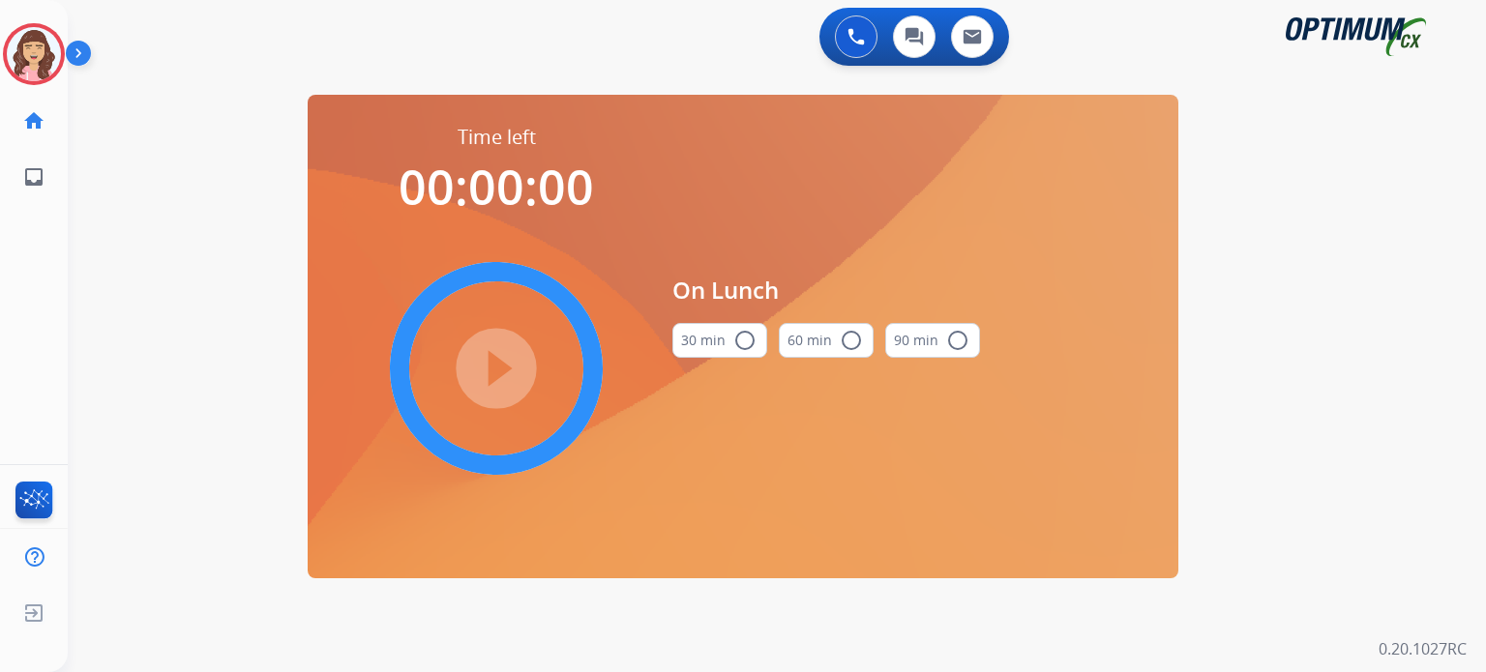
click at [733, 343] on mat-icon "radio_button_unchecked" at bounding box center [744, 340] width 23 height 23
click at [499, 371] on mat-icon "play_circle_filled" at bounding box center [496, 368] width 23 height 23
